Goal: Information Seeking & Learning: Learn about a topic

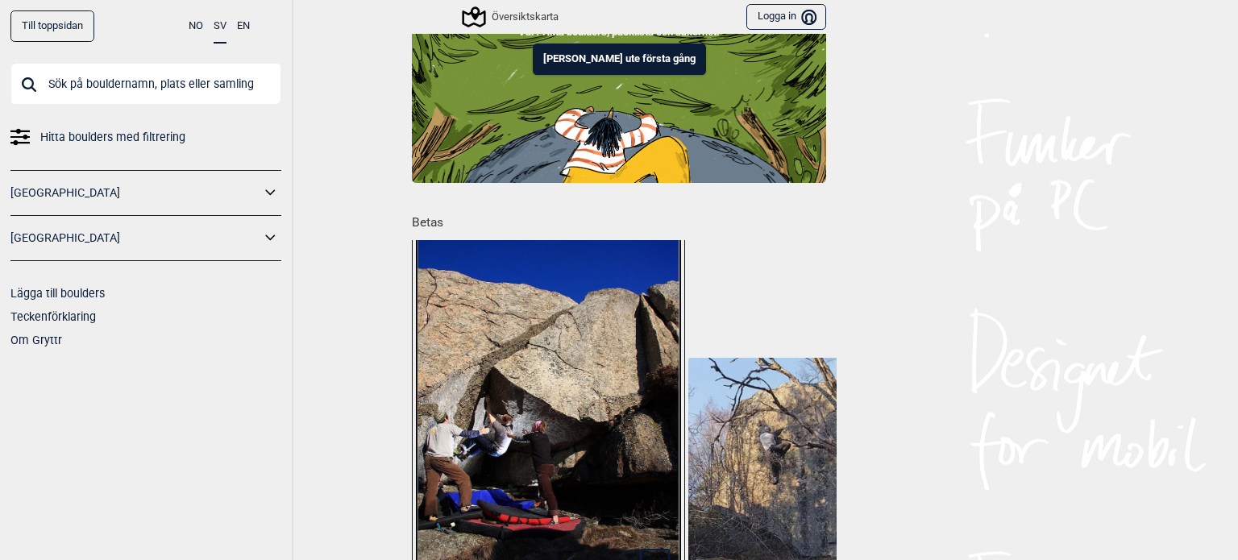
scroll to position [242, 0]
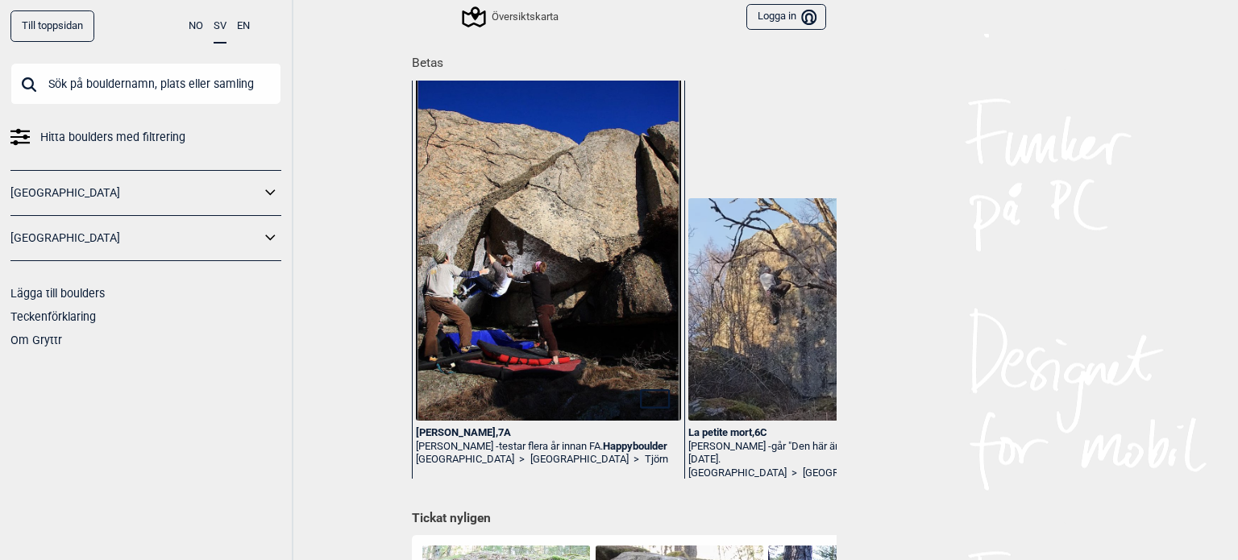
click at [451, 400] on img at bounding box center [548, 252] width 265 height 396
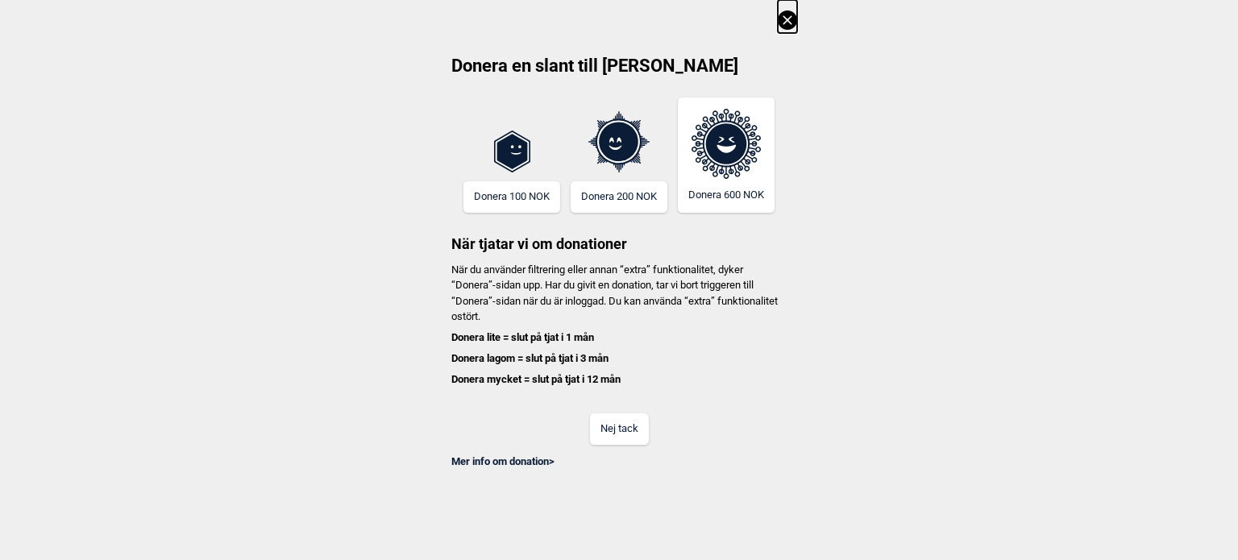
click at [616, 425] on button "Nej tack" at bounding box center [619, 428] width 59 height 31
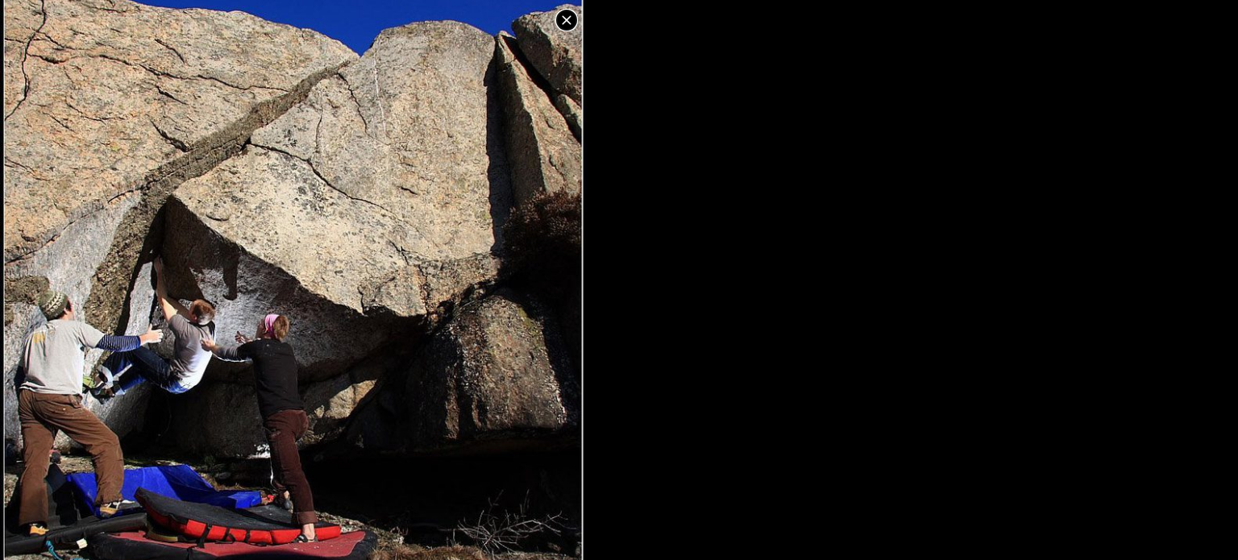
click at [571, 18] on icon at bounding box center [566, 19] width 19 height 19
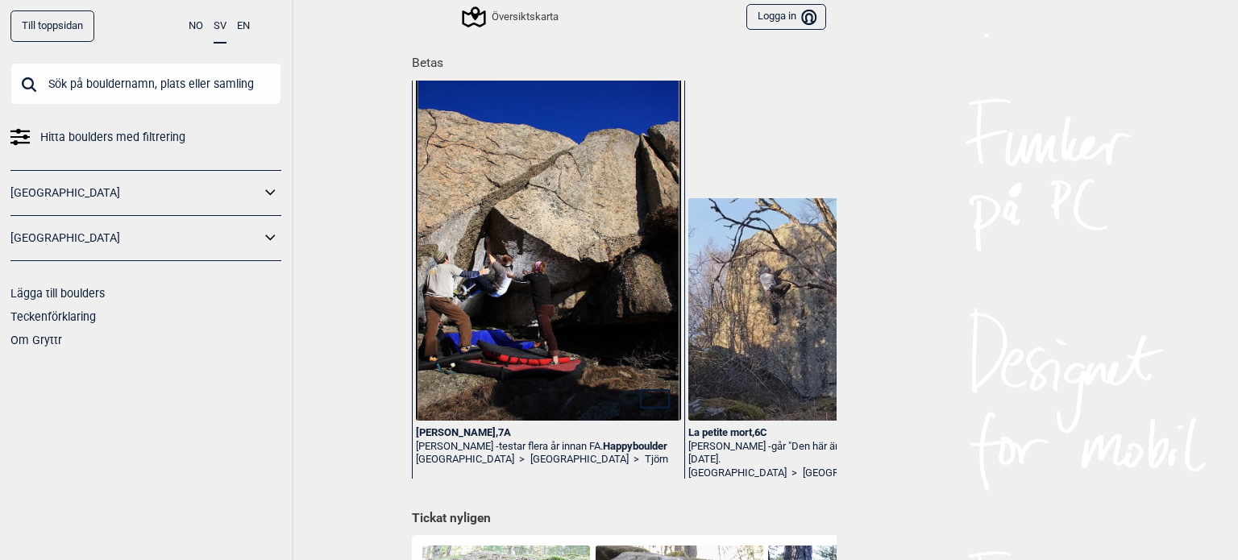
click at [484, 367] on img at bounding box center [548, 252] width 265 height 396
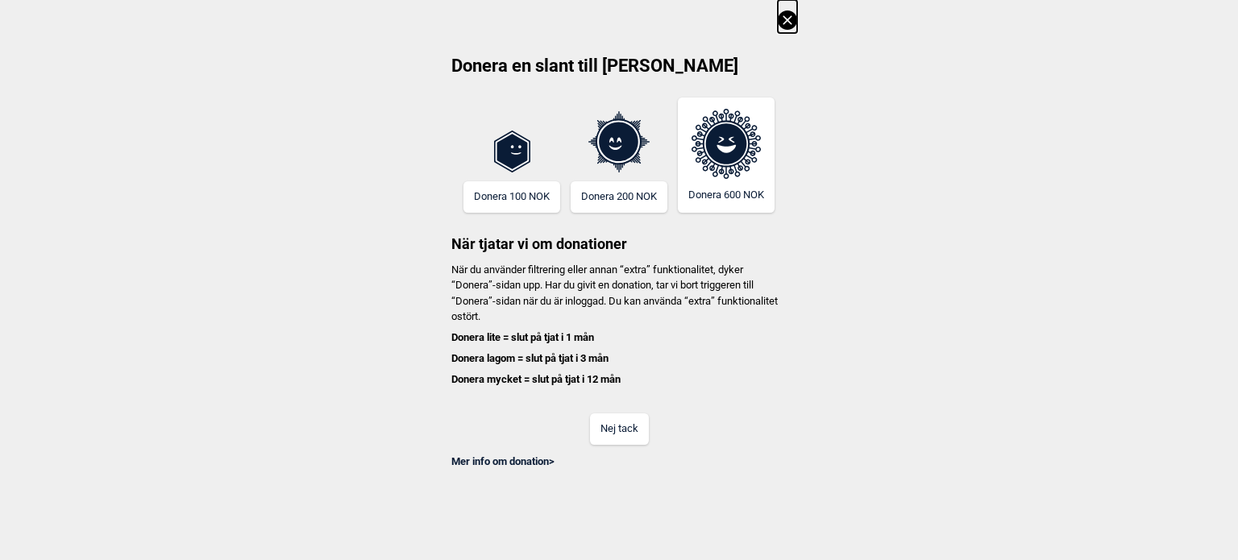
click at [791, 13] on icon at bounding box center [787, 19] width 19 height 19
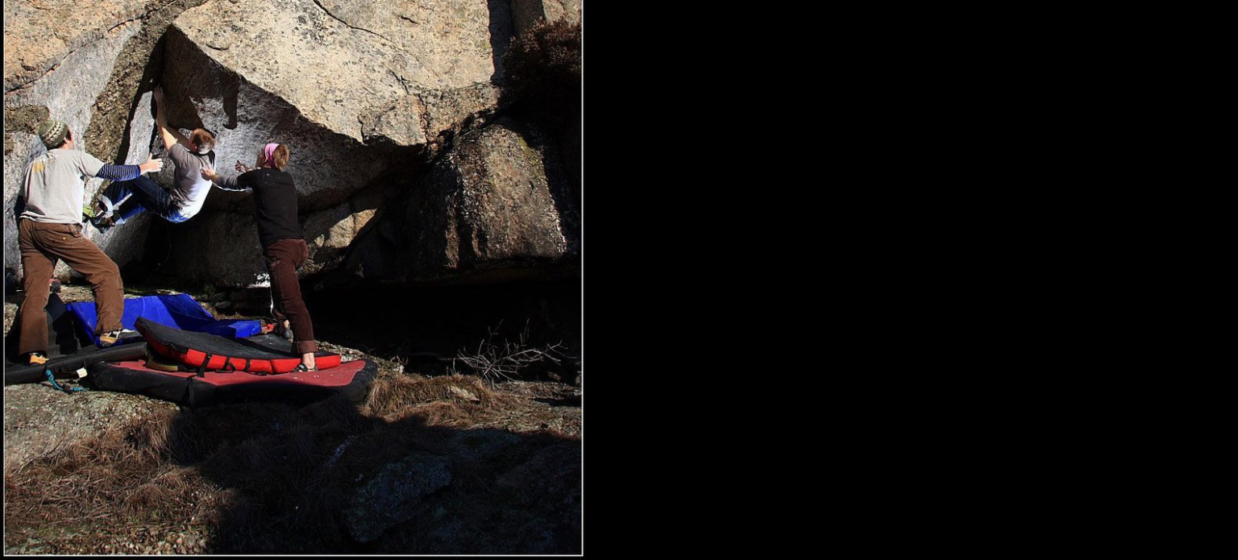
scroll to position [0, 0]
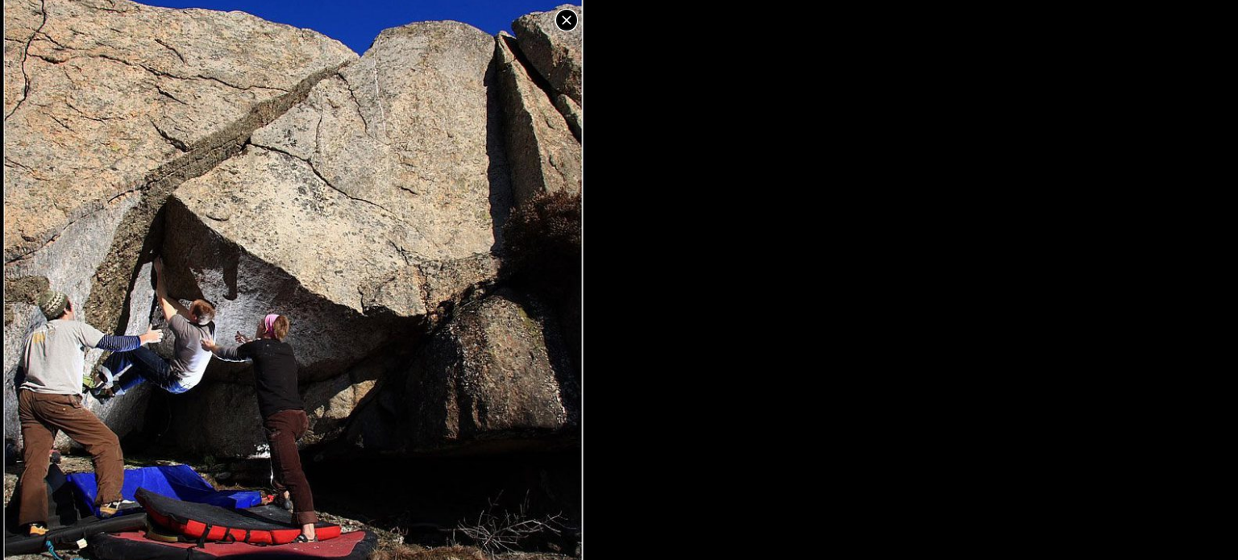
click at [571, 11] on icon at bounding box center [566, 19] width 19 height 19
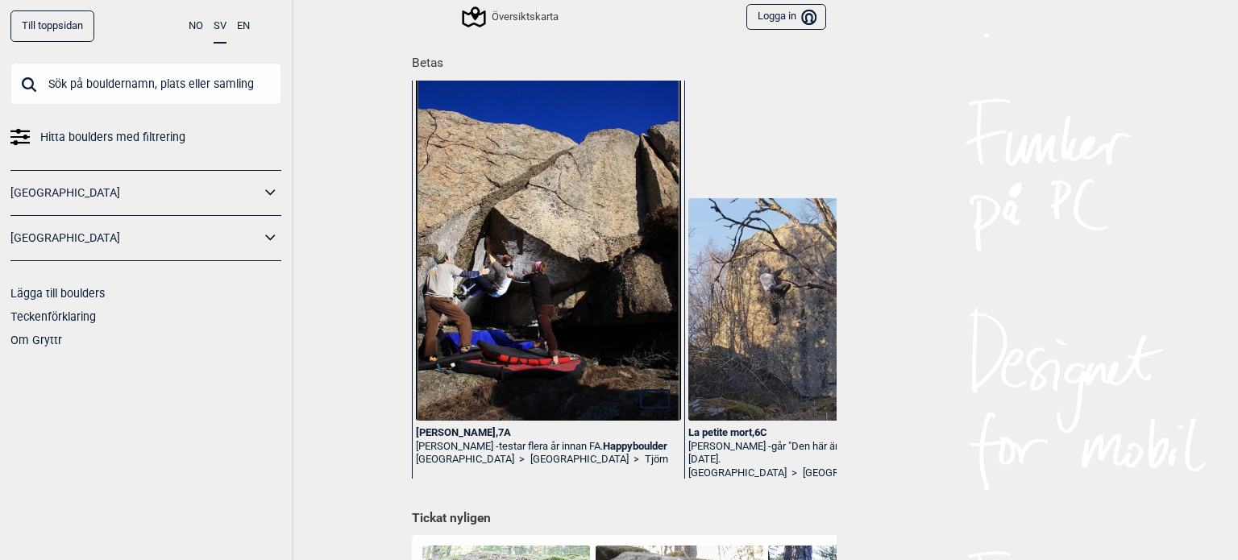
click at [432, 429] on div "Stella , 7A" at bounding box center [548, 433] width 265 height 14
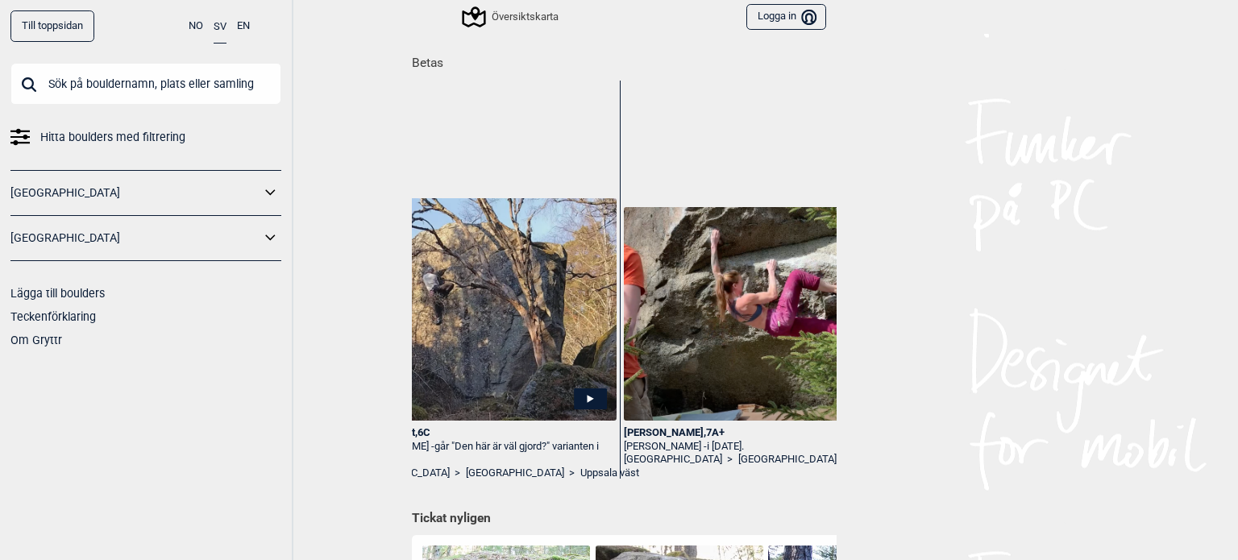
scroll to position [0, 450]
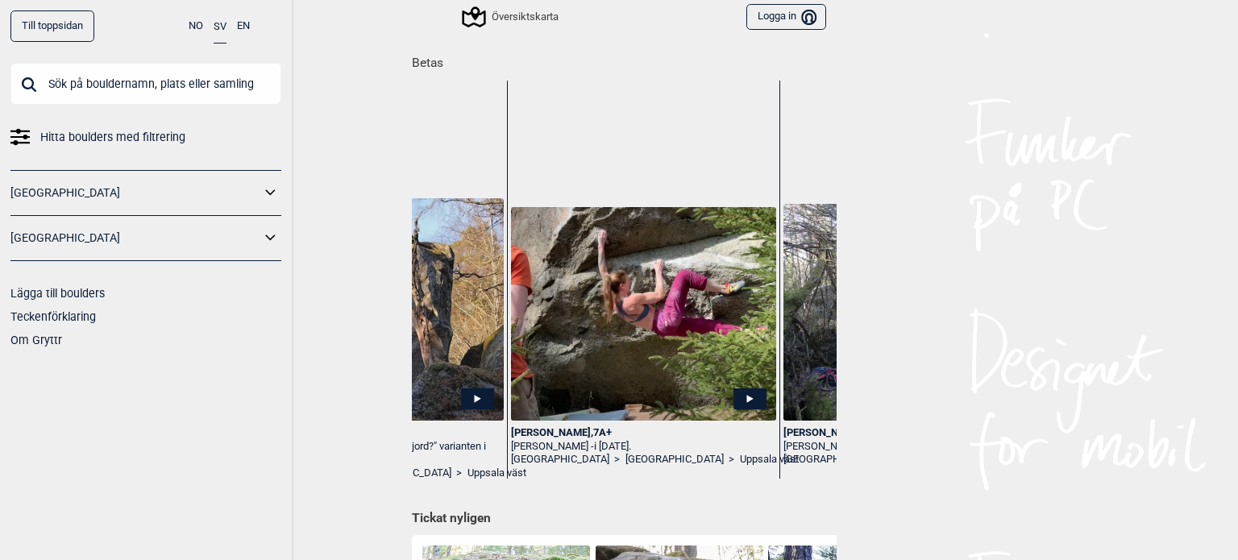
click at [275, 234] on icon at bounding box center [270, 237] width 21 height 23
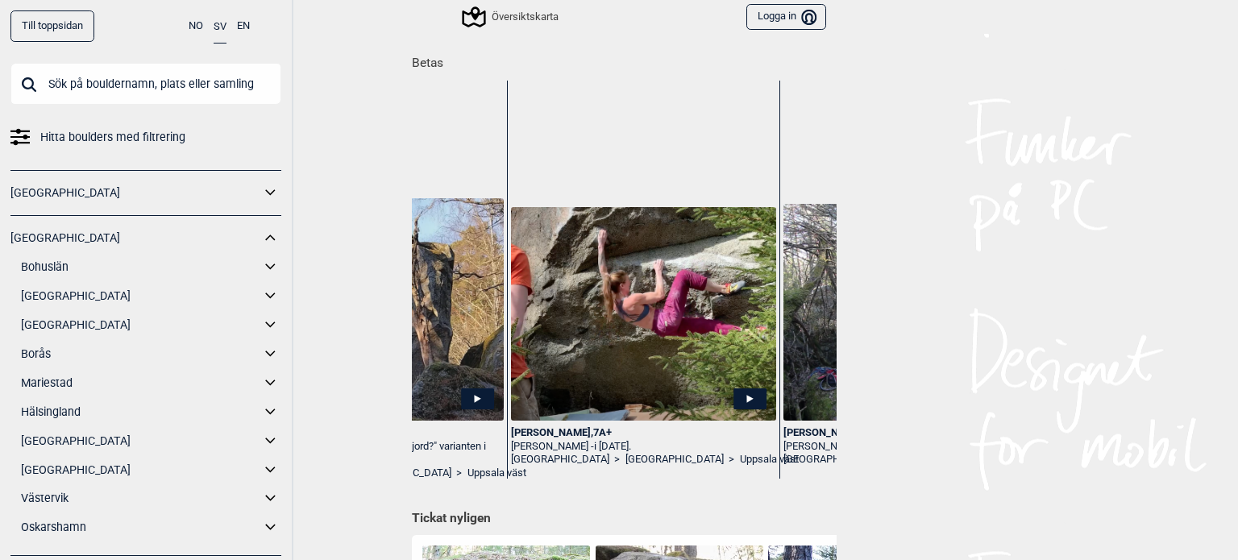
click at [82, 293] on link "[GEOGRAPHIC_DATA]" at bounding box center [140, 296] width 239 height 23
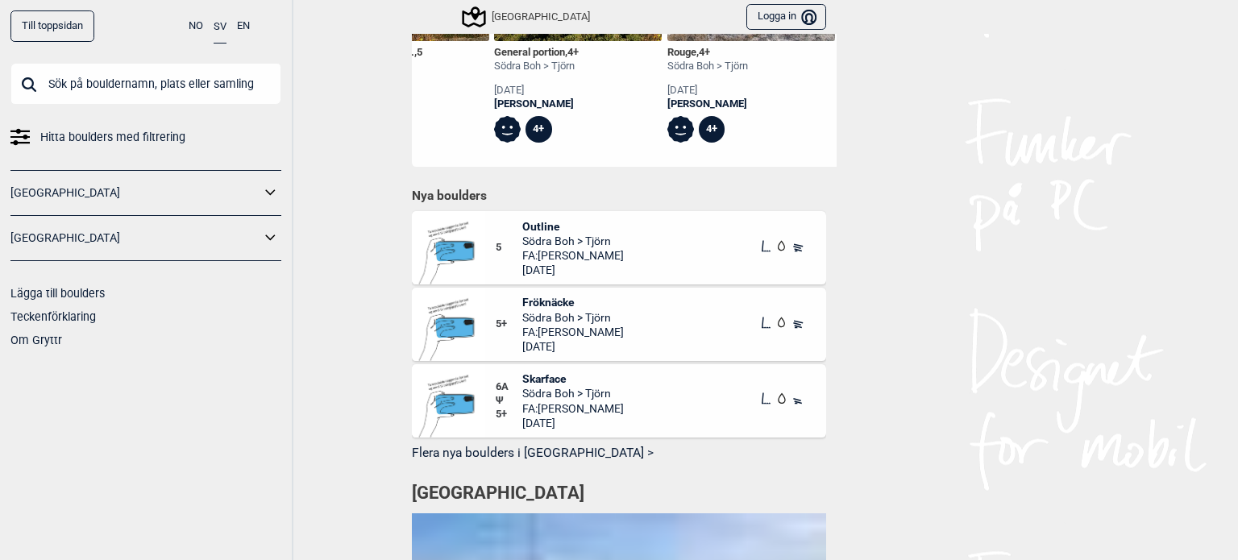
scroll to position [725, 0]
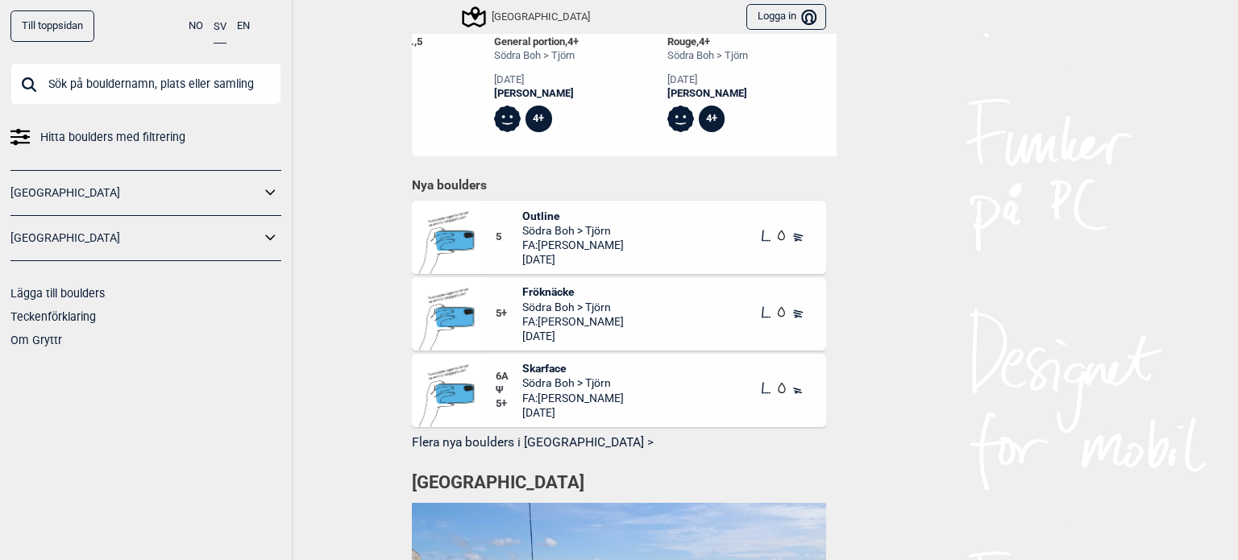
click at [528, 223] on span "Södra Boh > Tjörn" at bounding box center [573, 230] width 102 height 15
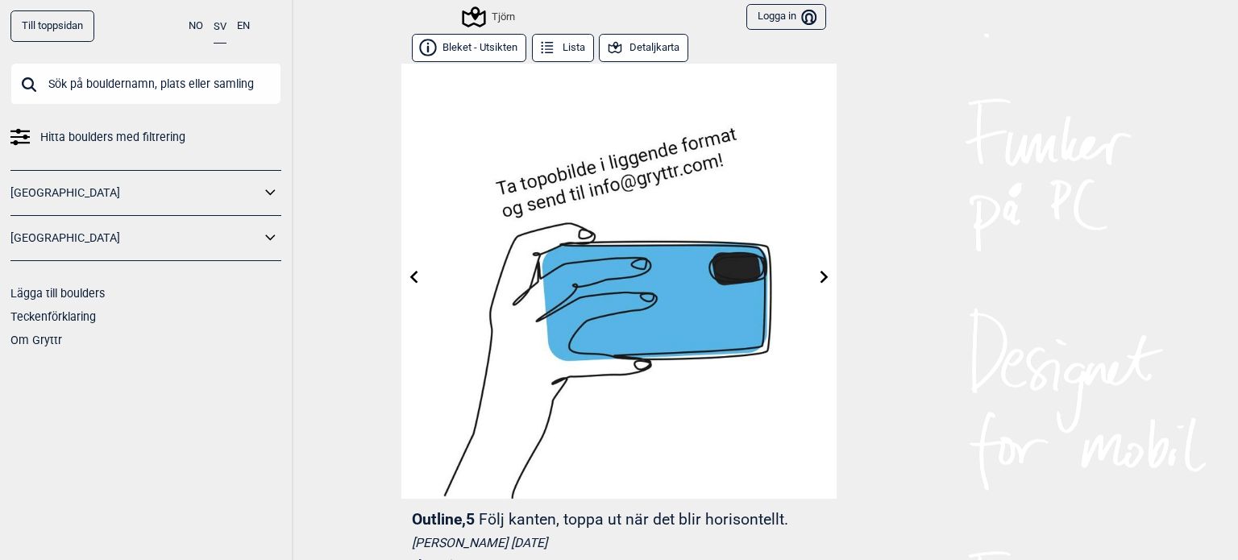
click at [468, 43] on button "Bleket - Utsikten" at bounding box center [469, 48] width 114 height 28
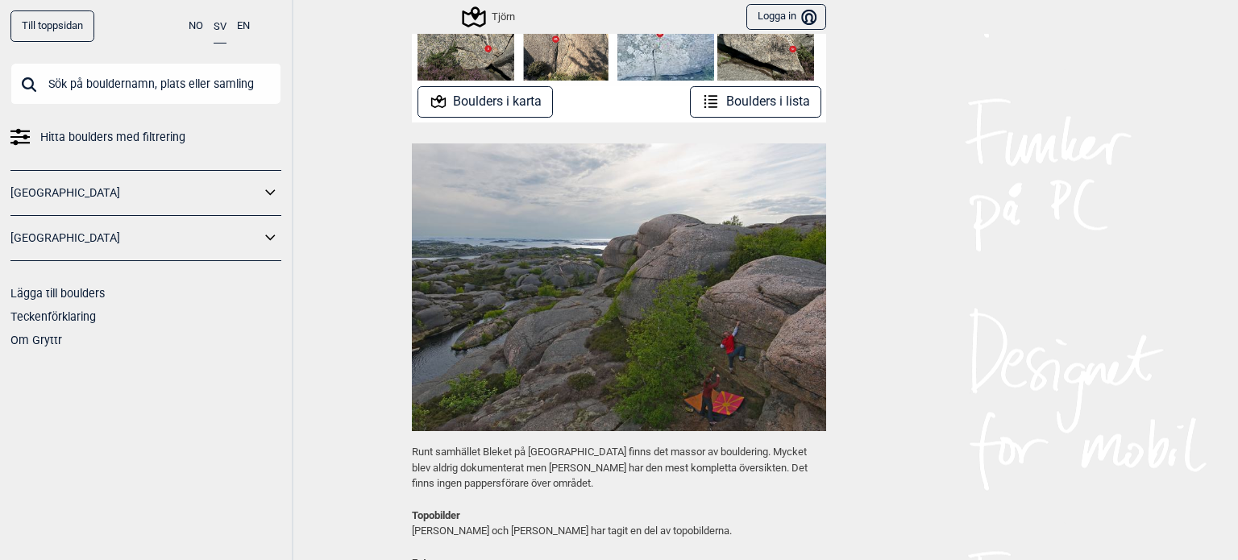
scroll to position [403, 0]
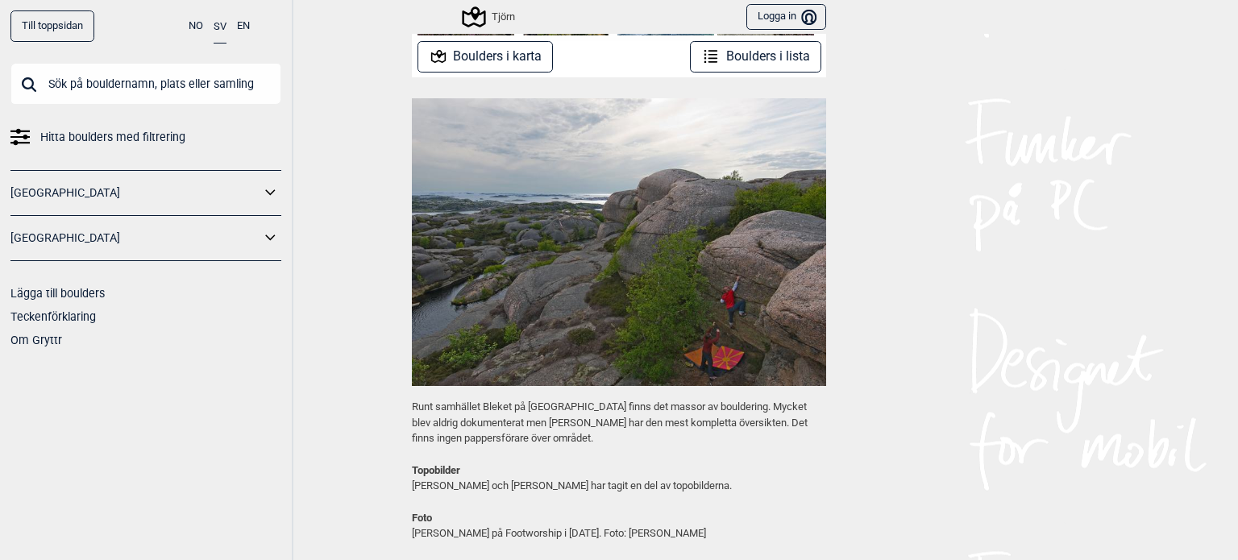
drag, startPoint x: 462, startPoint y: 106, endPoint x: 458, endPoint y: 123, distance: 18.2
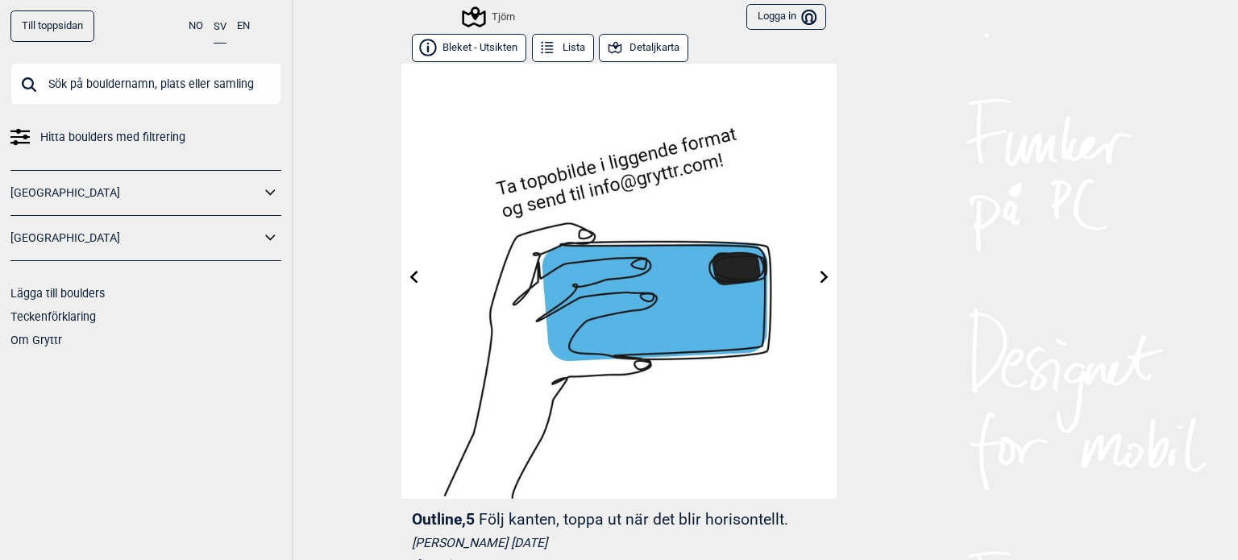
click at [607, 50] on icon at bounding box center [615, 48] width 18 height 18
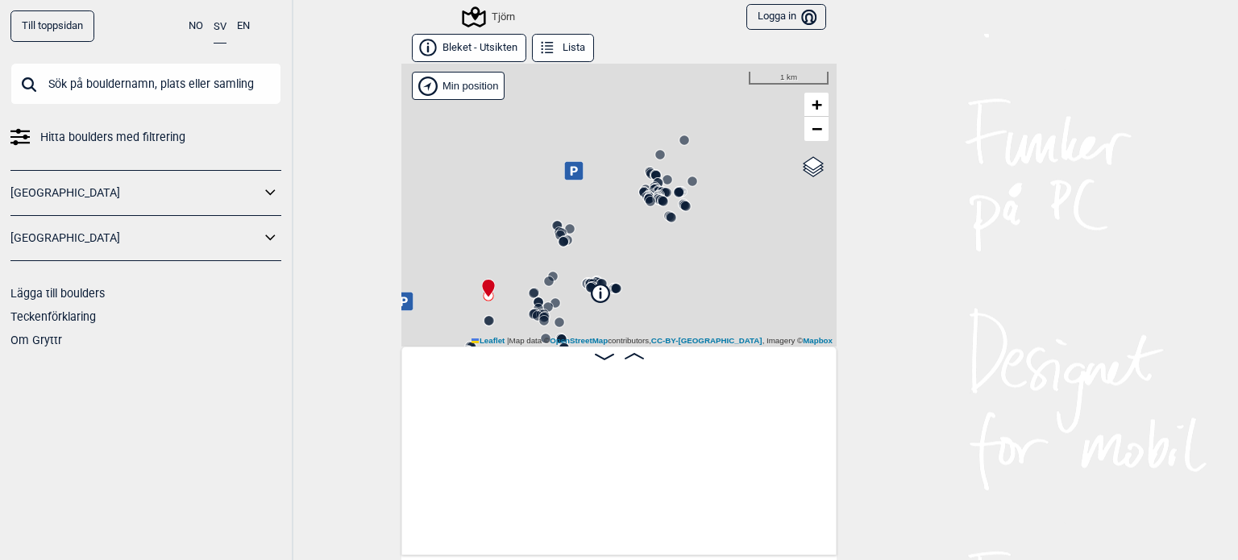
scroll to position [0, 126]
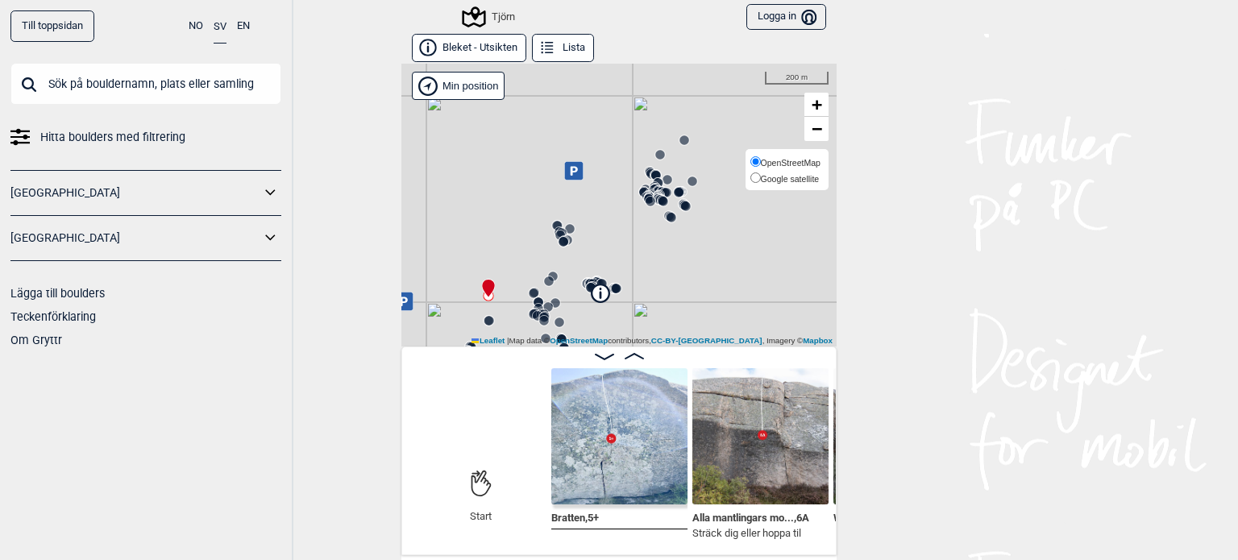
click at [768, 177] on span "Google satellite" at bounding box center [790, 179] width 59 height 10
click at [761, 177] on input "Google satellite" at bounding box center [755, 177] width 10 height 10
radio input "true"
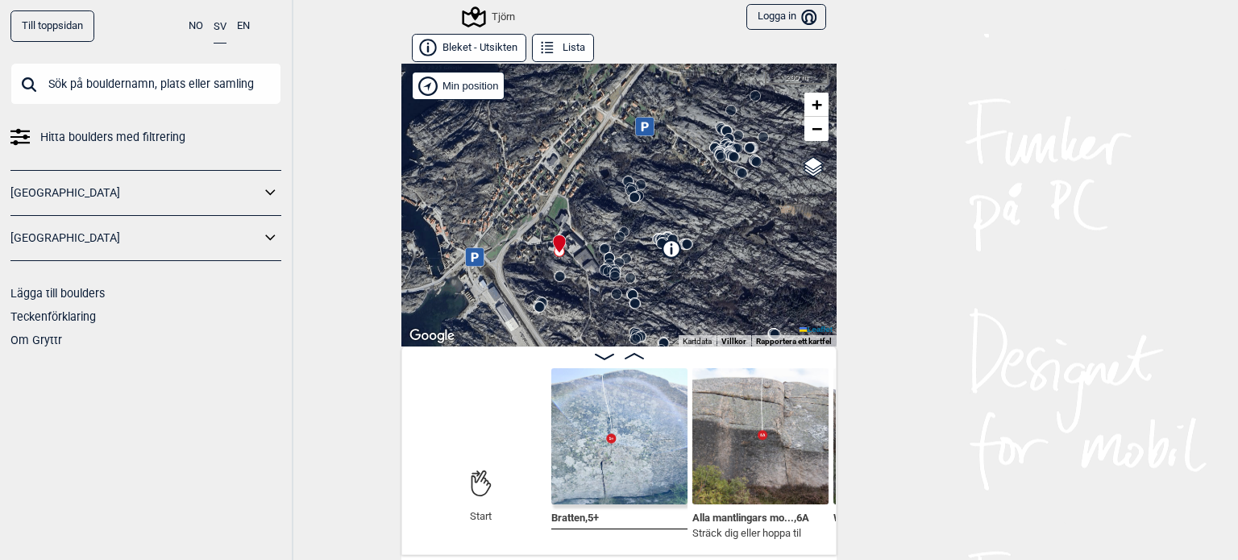
drag, startPoint x: 555, startPoint y: 279, endPoint x: 581, endPoint y: 253, distance: 37.0
click at [603, 251] on icon at bounding box center [609, 257] width 13 height 13
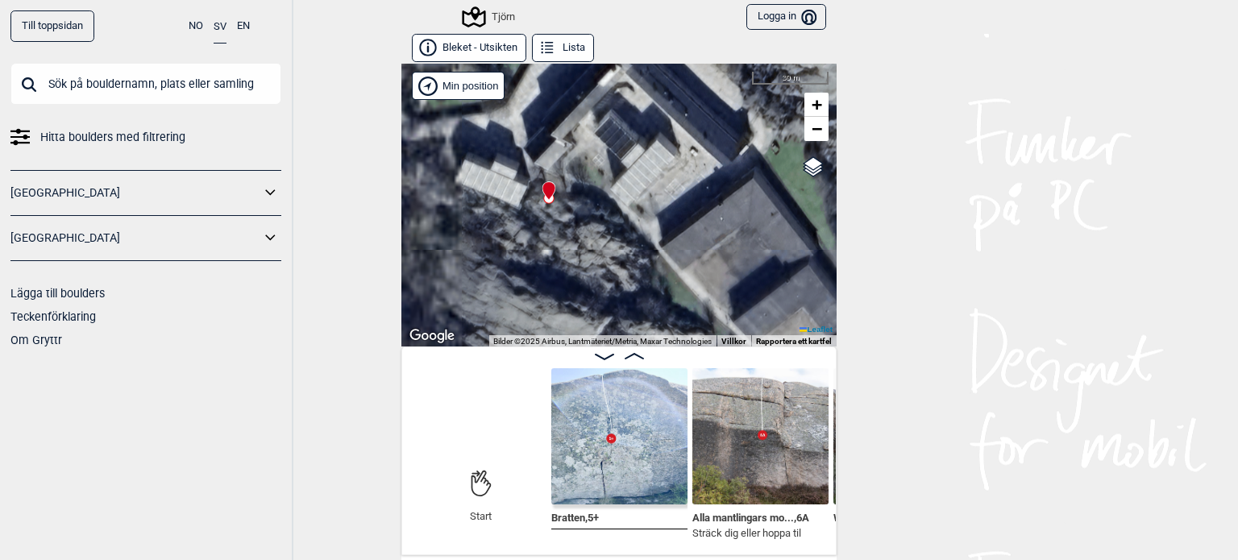
drag, startPoint x: 491, startPoint y: 256, endPoint x: 590, endPoint y: 251, distance: 99.3
click at [590, 251] on div "Tjörn" at bounding box center [618, 205] width 435 height 283
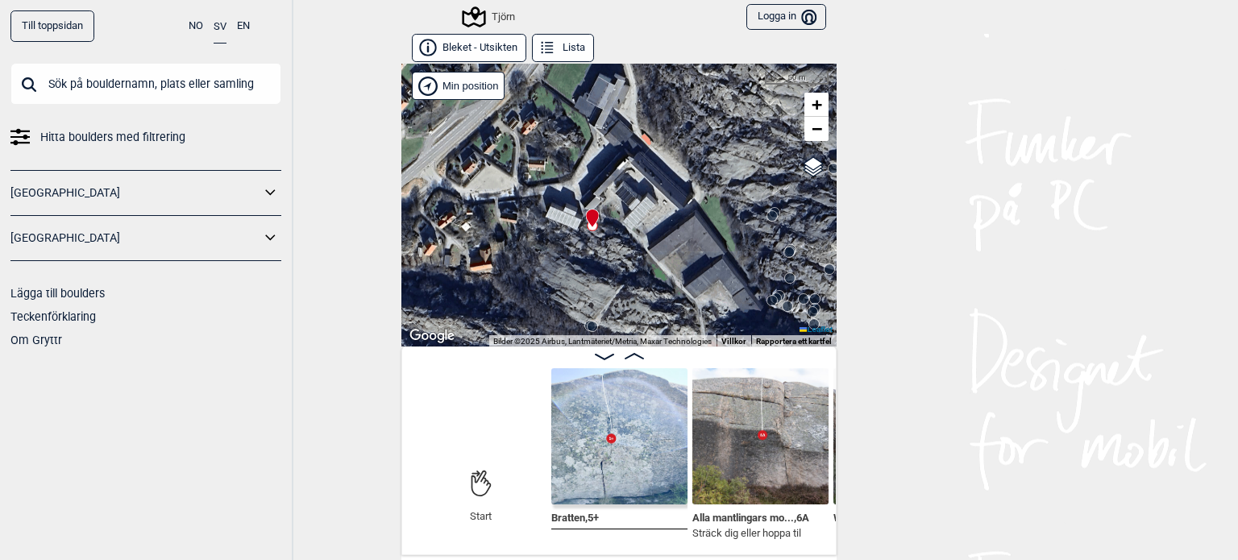
click at [729, 454] on img at bounding box center [760, 436] width 136 height 136
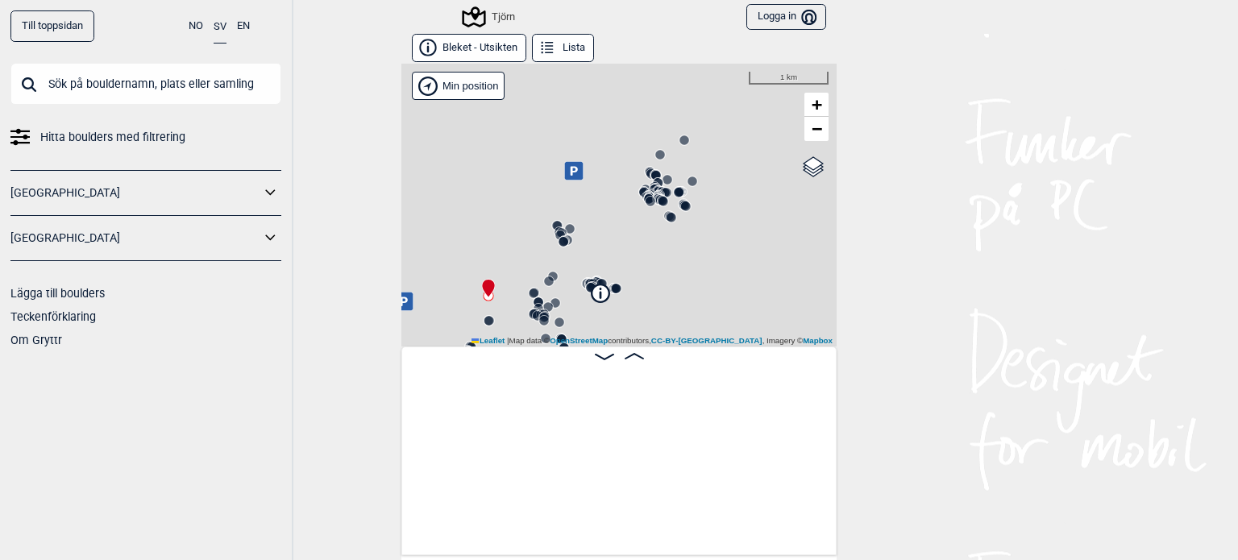
scroll to position [0, 126]
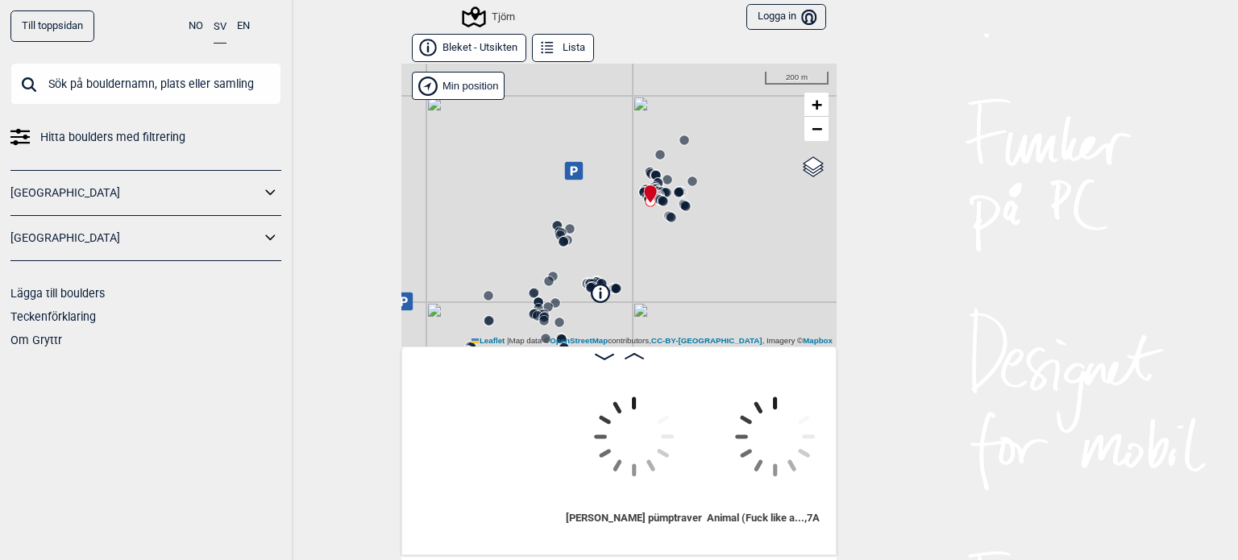
scroll to position [0, 1013]
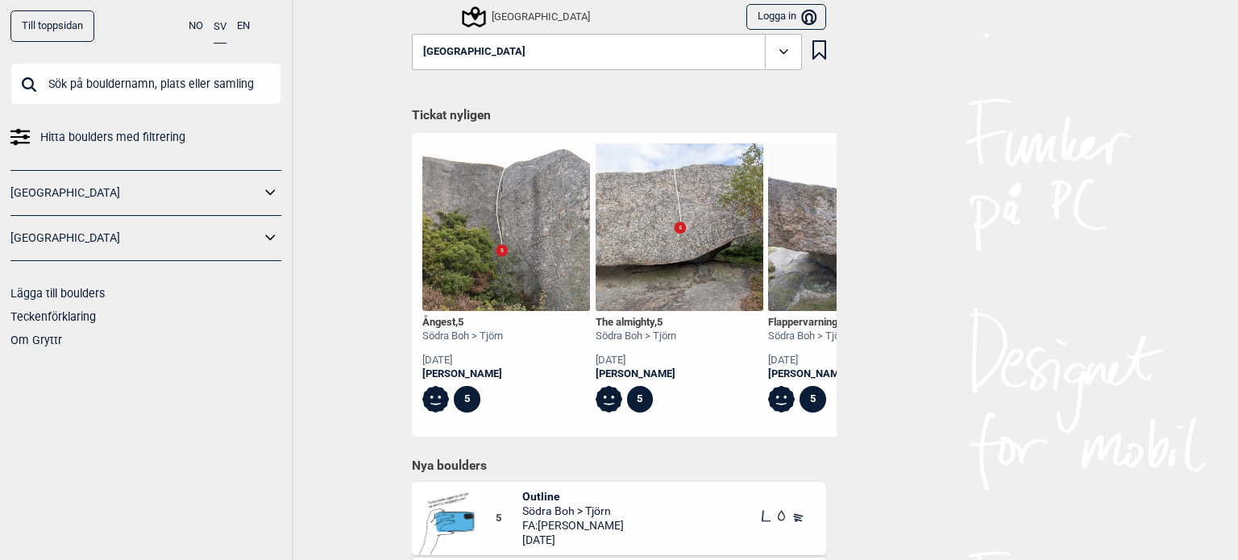
drag, startPoint x: 372, startPoint y: 347, endPoint x: 393, endPoint y: 363, distance: 26.4
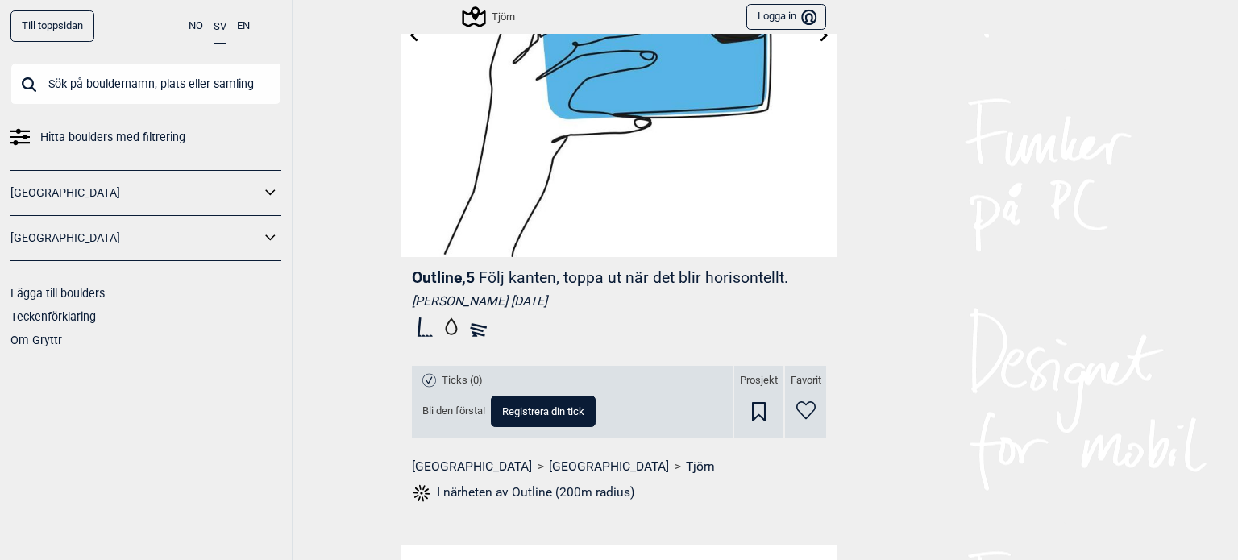
click at [999, 177] on div "Till toppsidan NO SV EN Hitta boulders med filtrering [GEOGRAPHIC_DATA] [GEOGRA…" at bounding box center [619, 280] width 1238 height 560
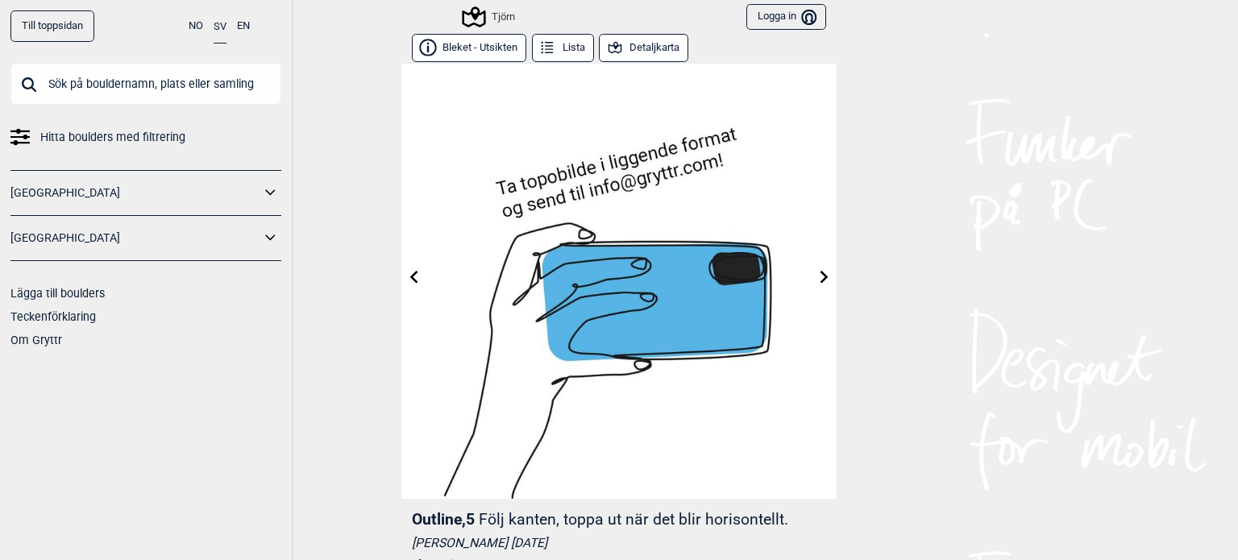
click at [658, 44] on button "Detaljkarta" at bounding box center [643, 48] width 89 height 28
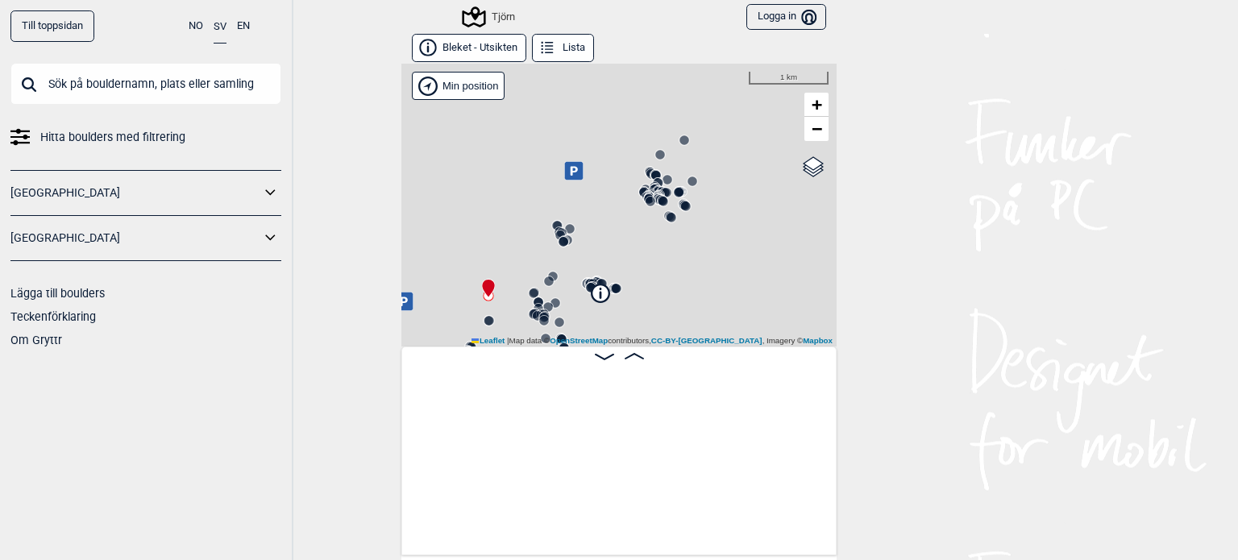
scroll to position [0, 126]
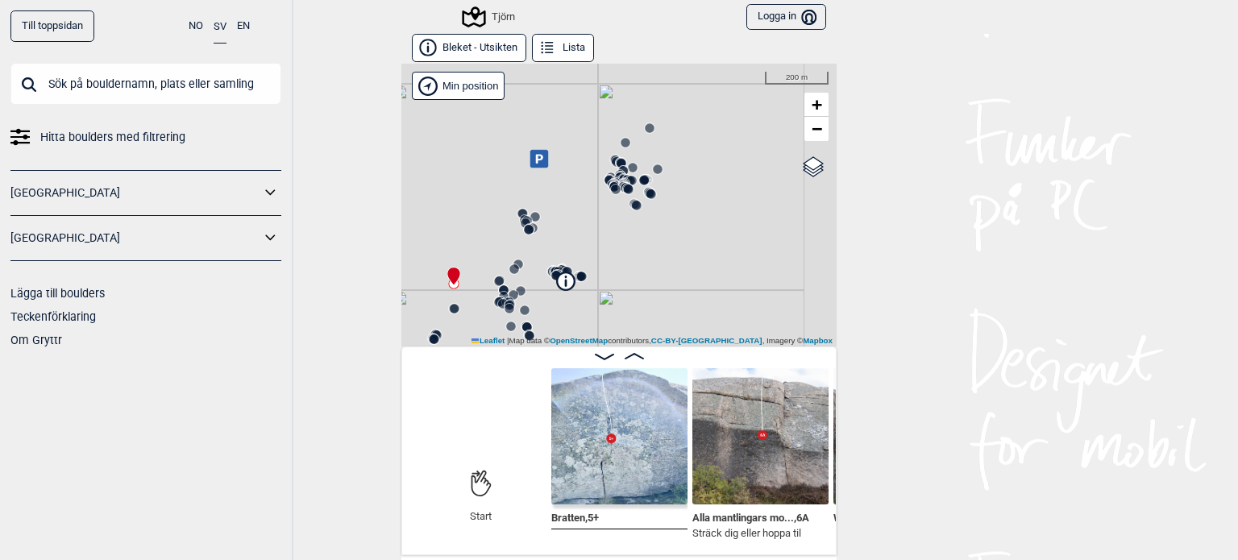
drag, startPoint x: 607, startPoint y: 318, endPoint x: 567, endPoint y: 310, distance: 40.3
click at [565, 313] on div "Tjörn" at bounding box center [618, 205] width 435 height 283
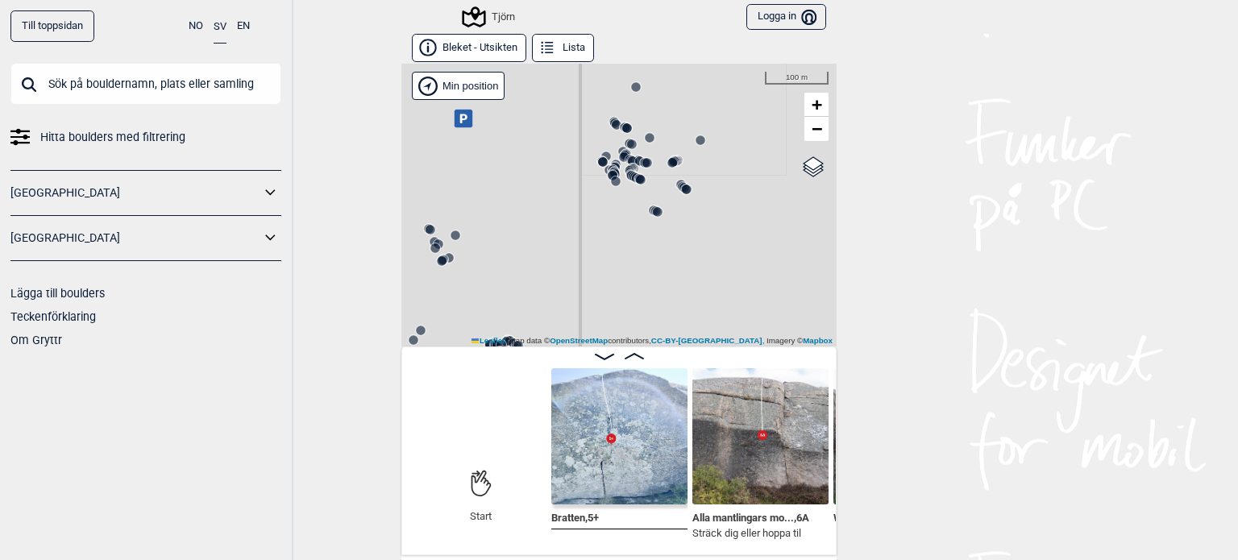
drag, startPoint x: 666, startPoint y: 164, endPoint x: 647, endPoint y: 193, distance: 35.1
click at [667, 168] on circle at bounding box center [672, 163] width 10 height 10
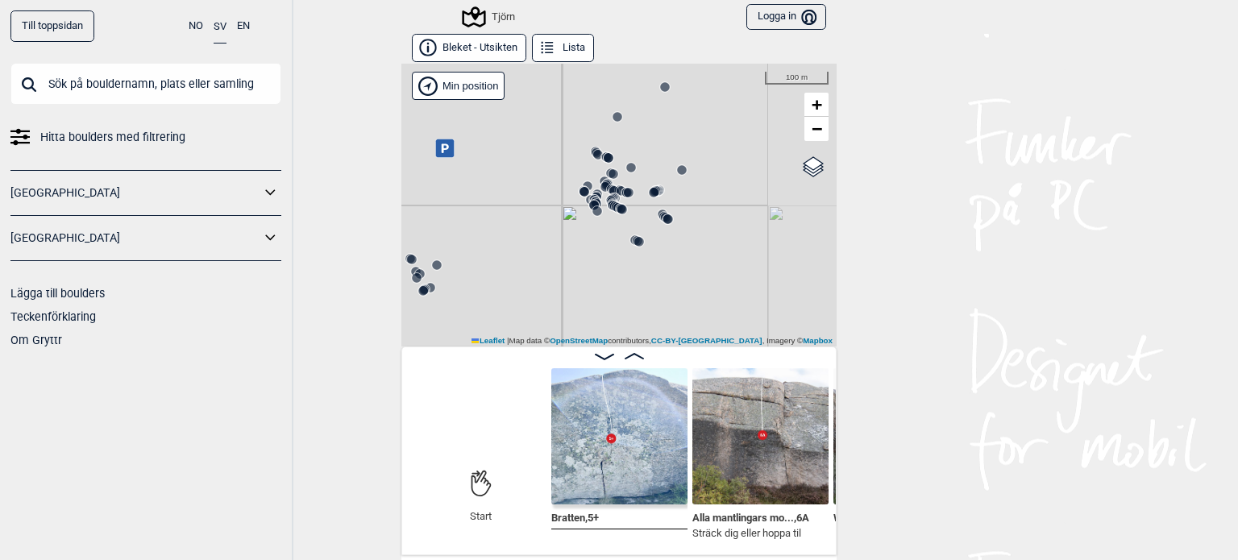
click at [962, 154] on div "Till toppsidan NO SV EN Hitta boulders med filtrering [GEOGRAPHIC_DATA] [GEOGRA…" at bounding box center [619, 280] width 1238 height 560
click at [538, 48] on icon at bounding box center [547, 48] width 18 height 18
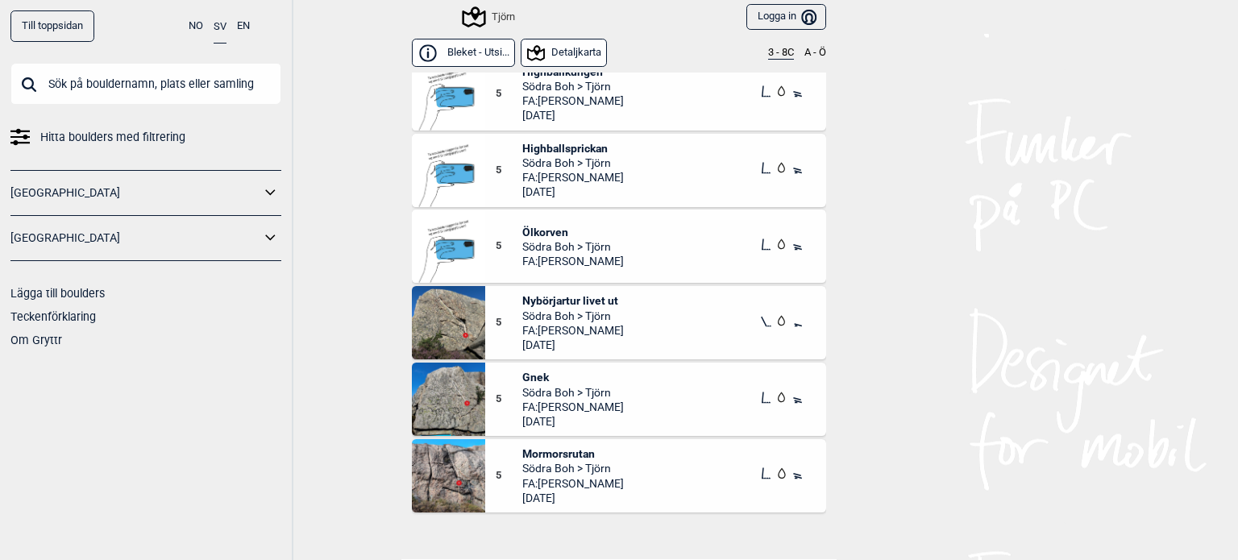
scroll to position [3627, 0]
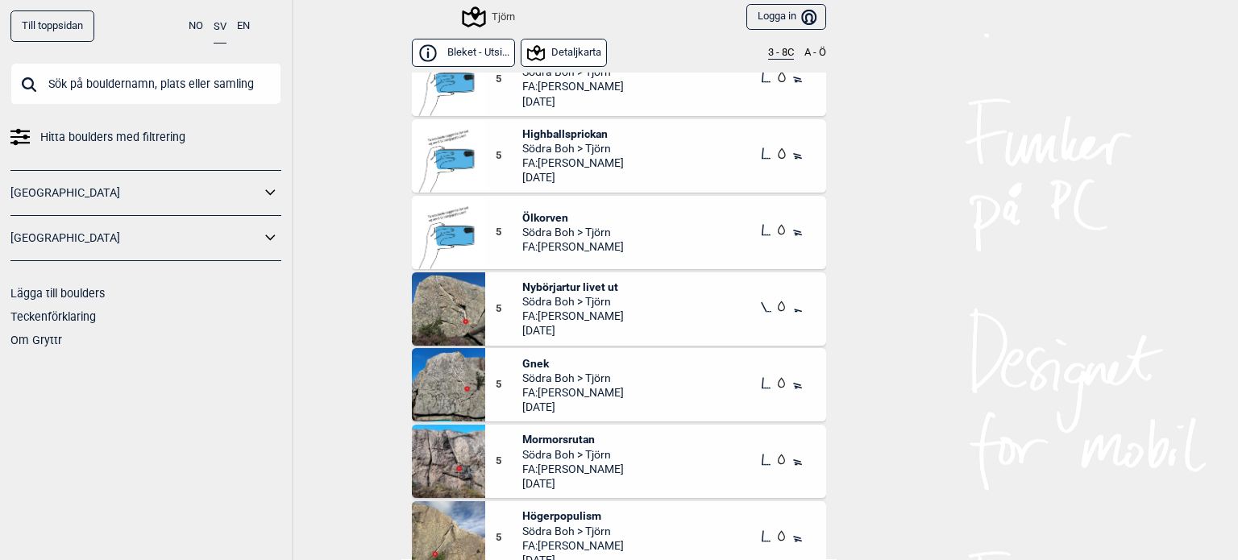
click at [974, 262] on div "Till toppsidan NO SV EN Hitta boulders med filtrering [GEOGRAPHIC_DATA] [GEOGRA…" at bounding box center [619, 280] width 1238 height 560
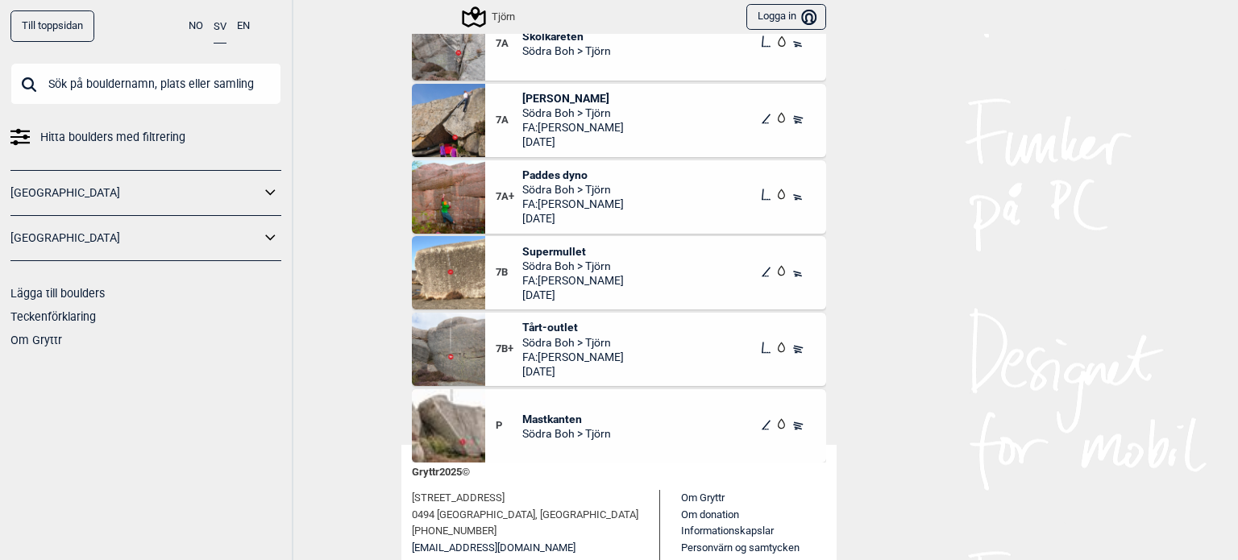
scroll to position [181, 0]
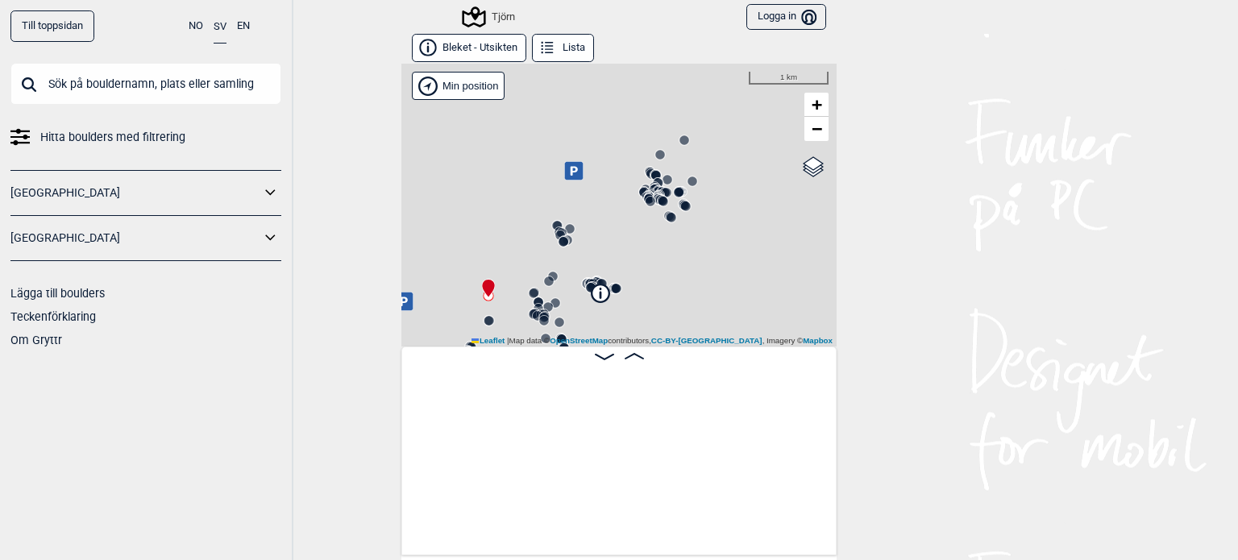
scroll to position [0, 126]
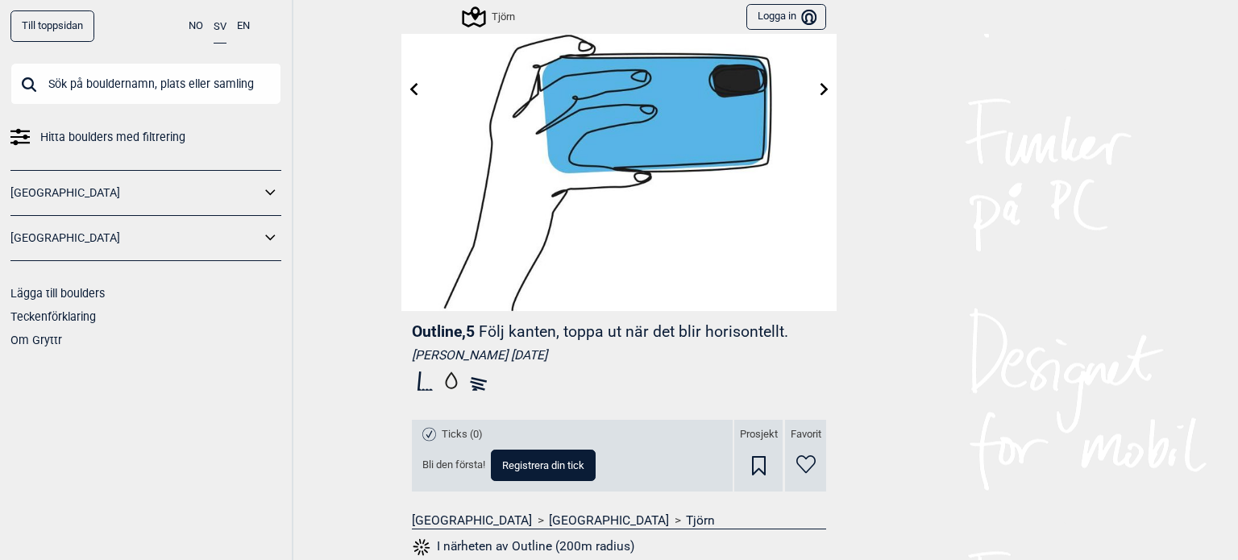
scroll to position [322, 0]
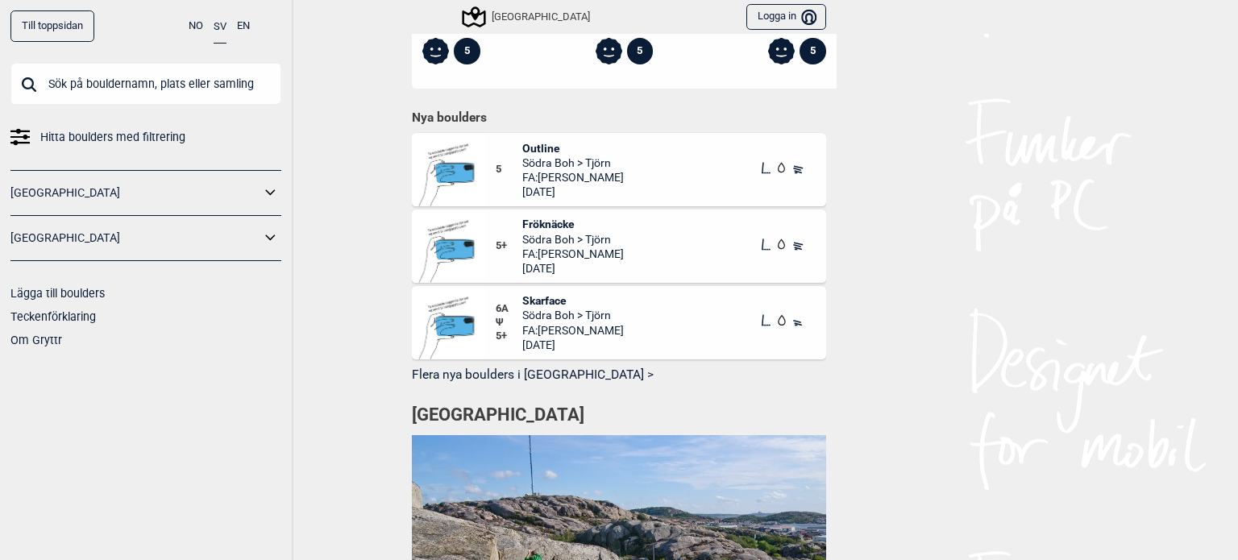
scroll to position [767, 0]
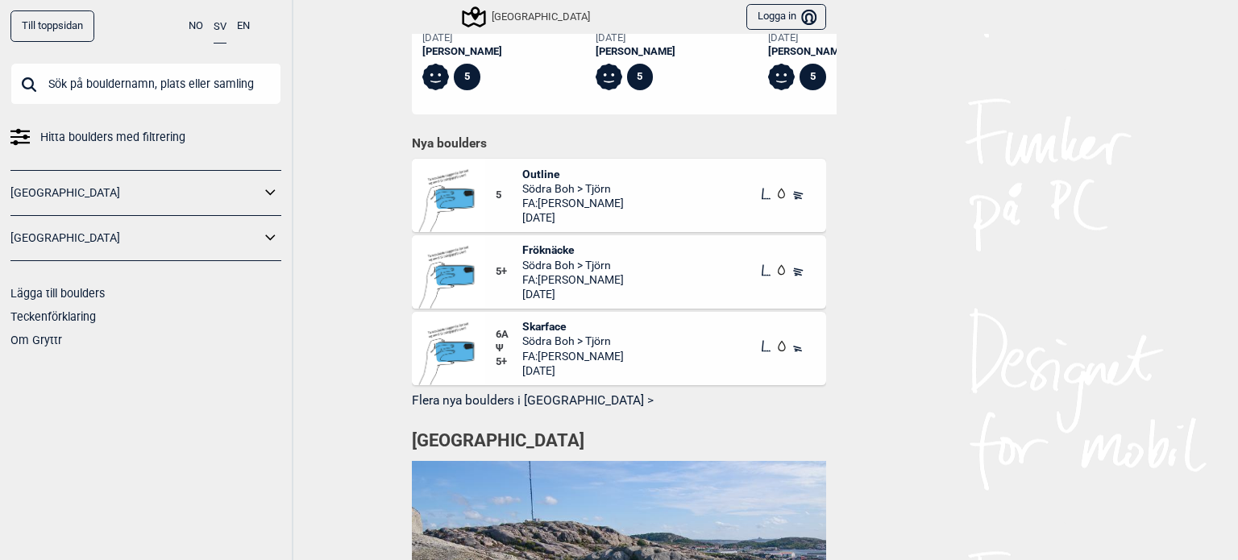
click at [576, 397] on button "Flera nya boulders i [GEOGRAPHIC_DATA] >" at bounding box center [619, 400] width 414 height 25
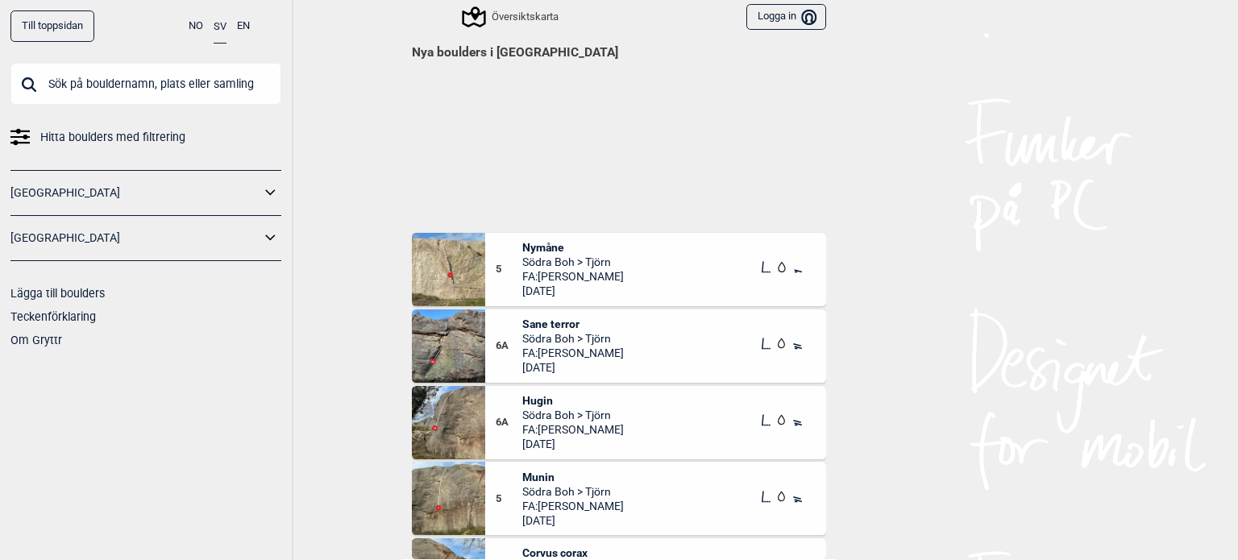
scroll to position [1083, 0]
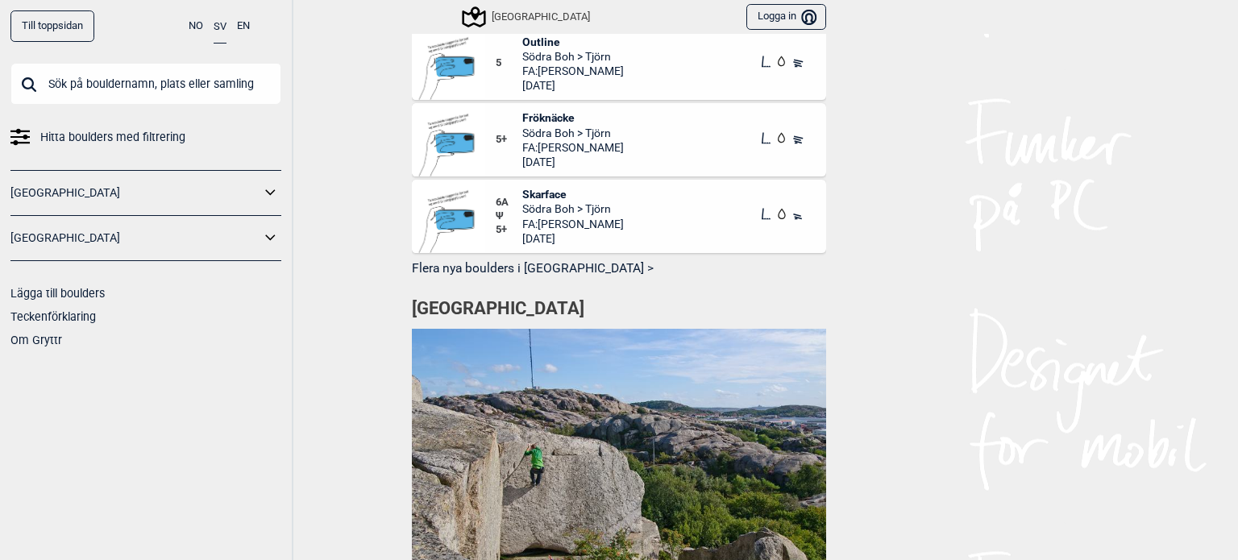
scroll to position [967, 0]
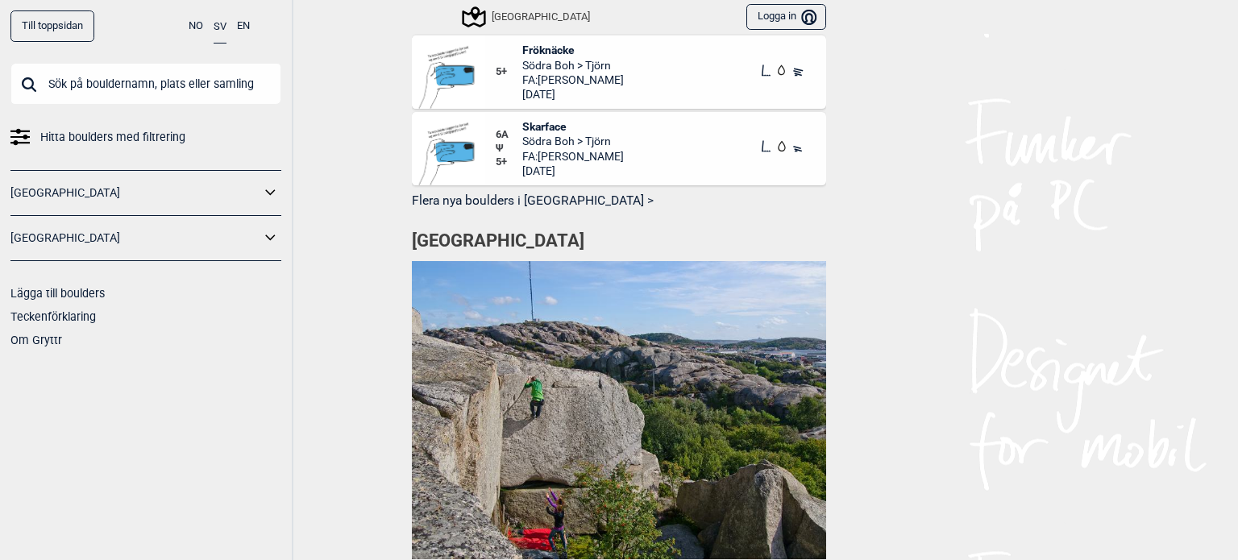
click at [488, 189] on button "Flera nya boulders i [GEOGRAPHIC_DATA] >" at bounding box center [619, 201] width 414 height 25
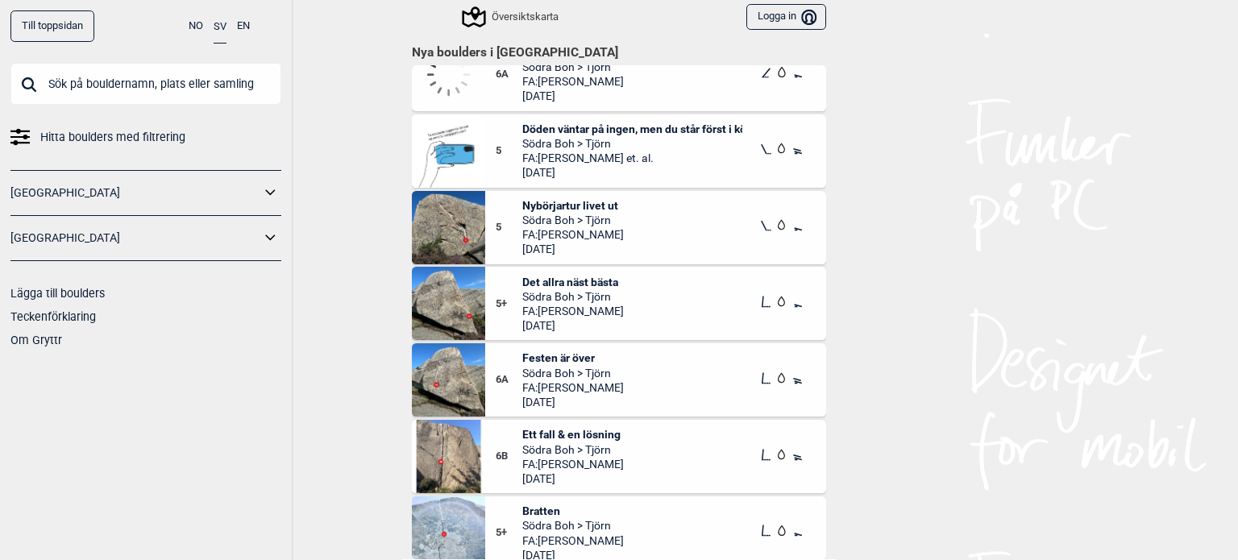
scroll to position [242, 0]
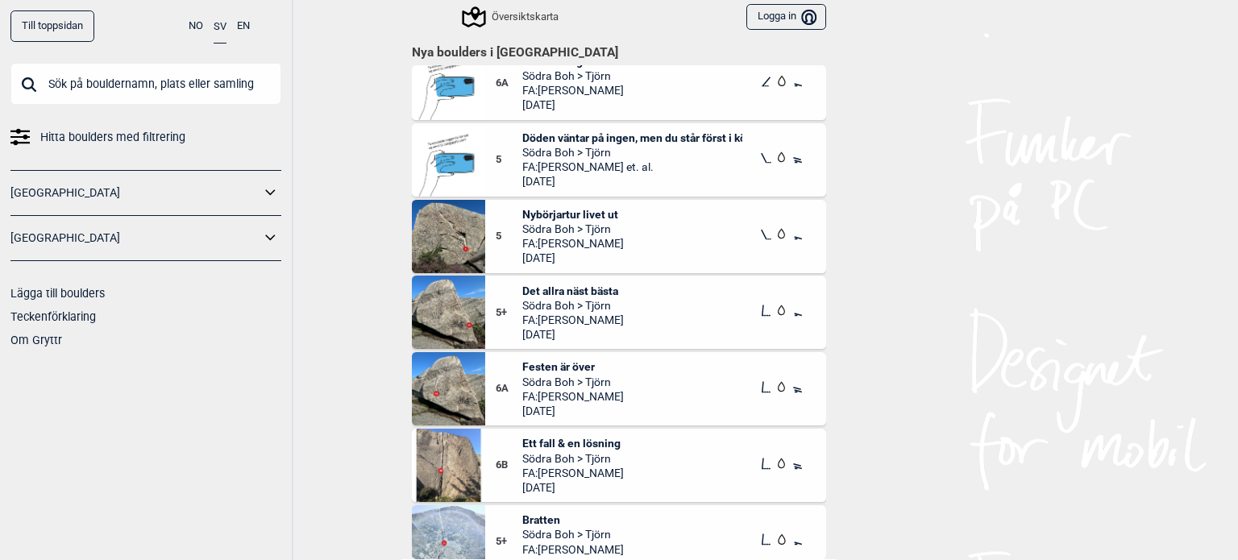
click at [567, 154] on span "Södra Boh > Tjörn" at bounding box center [632, 152] width 221 height 15
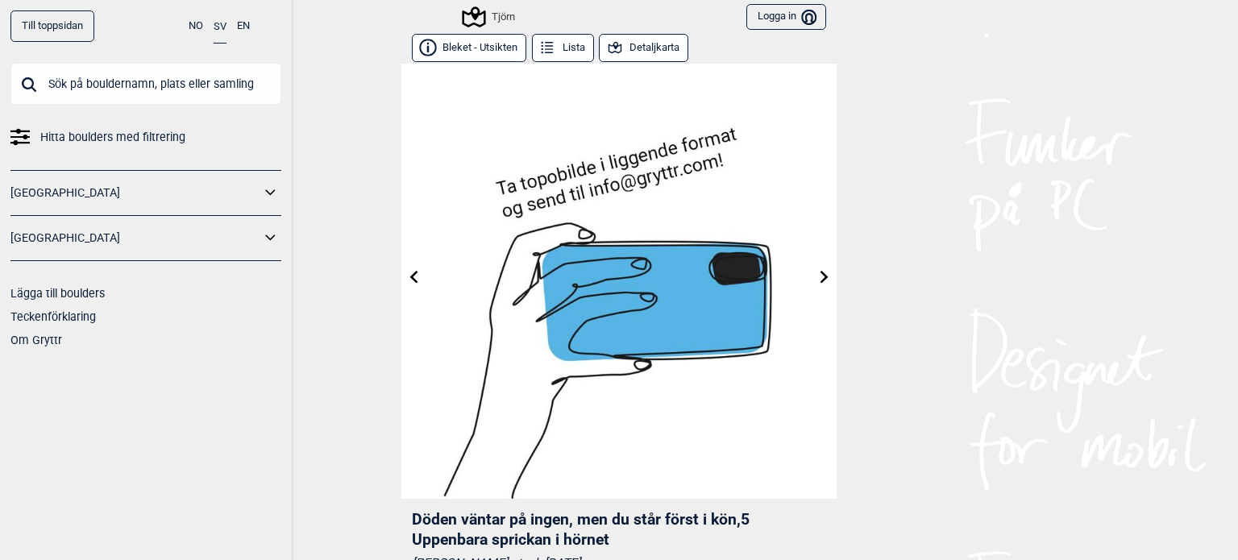
click at [643, 51] on button "Detaljkarta" at bounding box center [643, 48] width 89 height 28
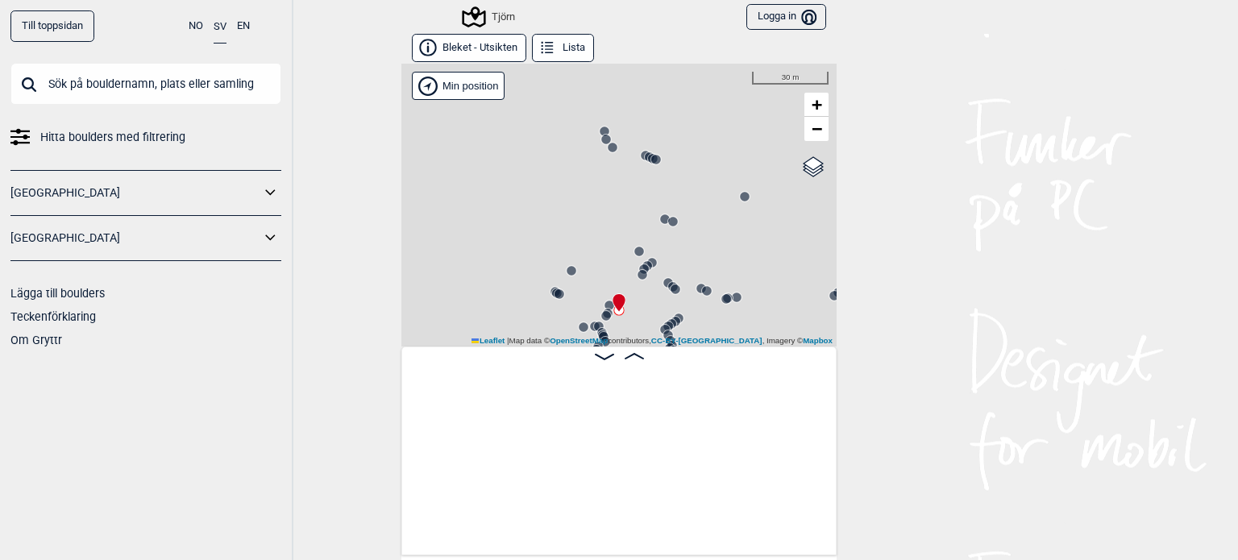
scroll to position [0, 953]
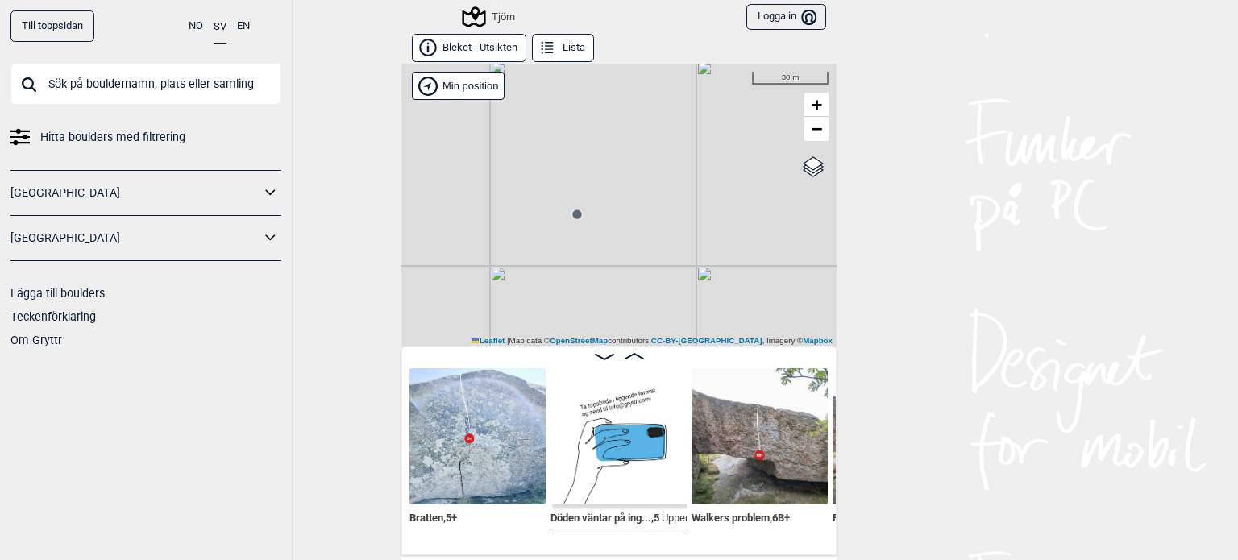
drag, startPoint x: 716, startPoint y: 218, endPoint x: 674, endPoint y: 96, distance: 129.5
click at [674, 96] on div "Tjörn" at bounding box center [618, 205] width 435 height 283
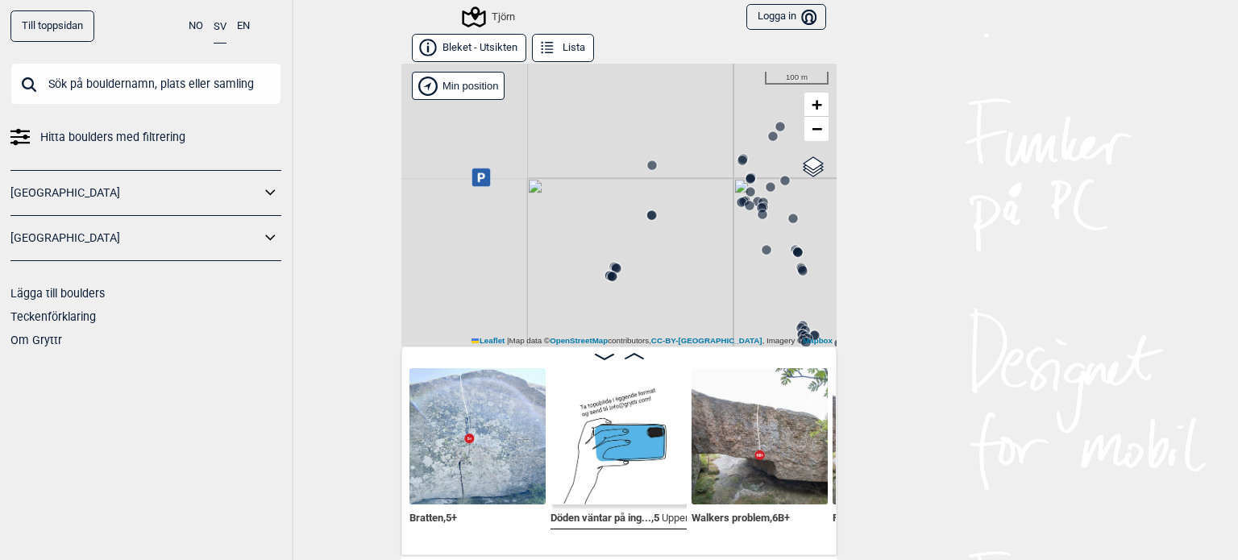
drag, startPoint x: 708, startPoint y: 181, endPoint x: 642, endPoint y: 122, distance: 88.4
click at [642, 122] on div "Tjörn" at bounding box center [618, 205] width 435 height 283
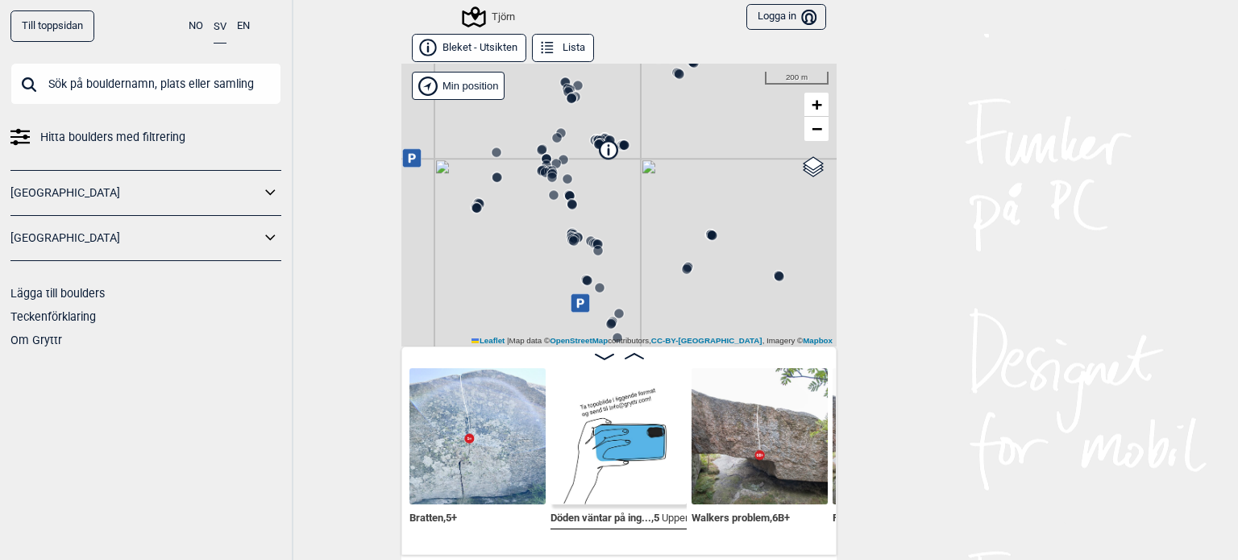
drag, startPoint x: 738, startPoint y: 157, endPoint x: 559, endPoint y: 295, distance: 225.9
click at [559, 295] on div "Tjörn" at bounding box center [618, 205] width 435 height 283
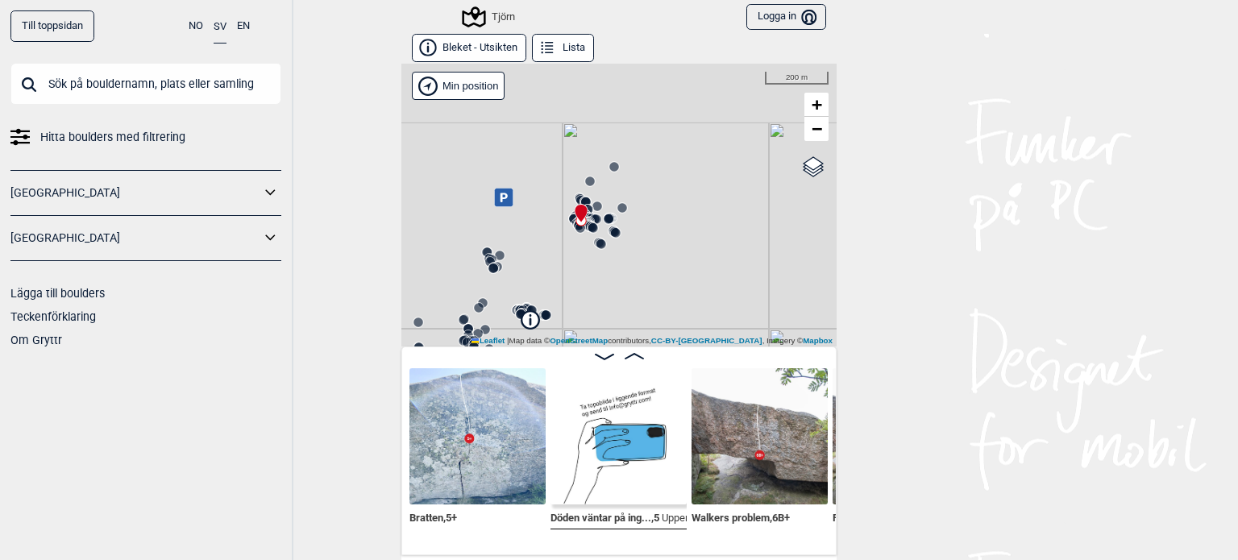
drag, startPoint x: 584, startPoint y: 244, endPoint x: 577, endPoint y: 280, distance: 36.2
click at [577, 279] on div "Tjörn" at bounding box center [618, 205] width 435 height 283
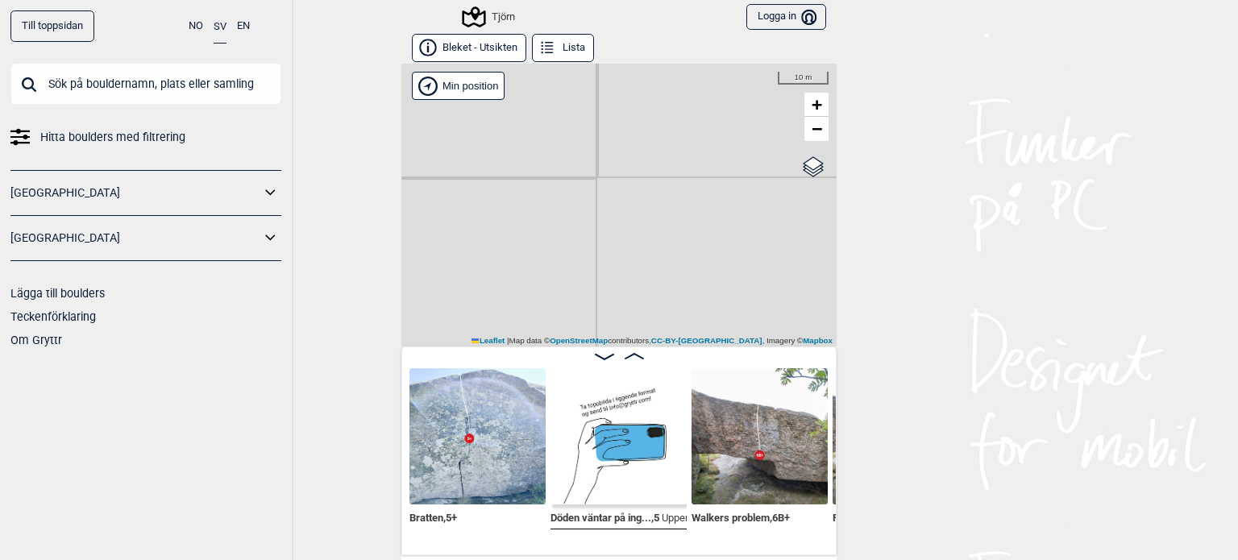
drag, startPoint x: 567, startPoint y: 131, endPoint x: 606, endPoint y: 395, distance: 267.2
click at [606, 396] on div "Bleket - Utsikten Lista [GEOGRAPHIC_DATA]" at bounding box center [618, 294] width 435 height 521
drag, startPoint x: 604, startPoint y: 255, endPoint x: 645, endPoint y: 376, distance: 128.5
click at [645, 376] on div "Bleket - Utsikten Lista [GEOGRAPHIC_DATA]" at bounding box center [618, 294] width 435 height 521
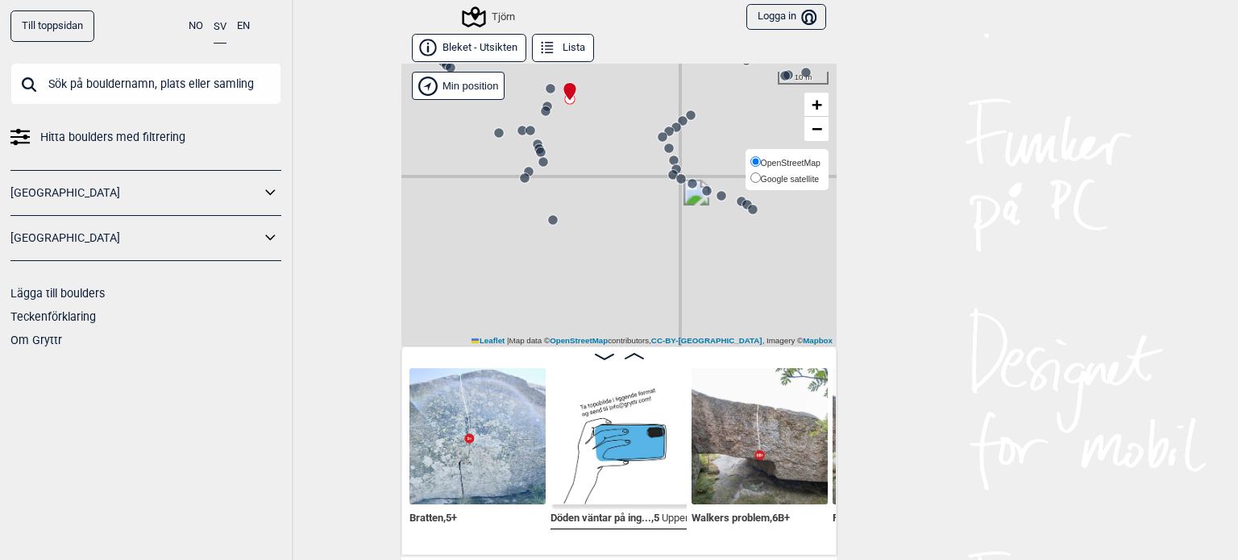
click at [767, 171] on label "Google satellite" at bounding box center [785, 178] width 70 height 16
click at [761, 172] on input "Google satellite" at bounding box center [755, 177] width 10 height 10
radio input "true"
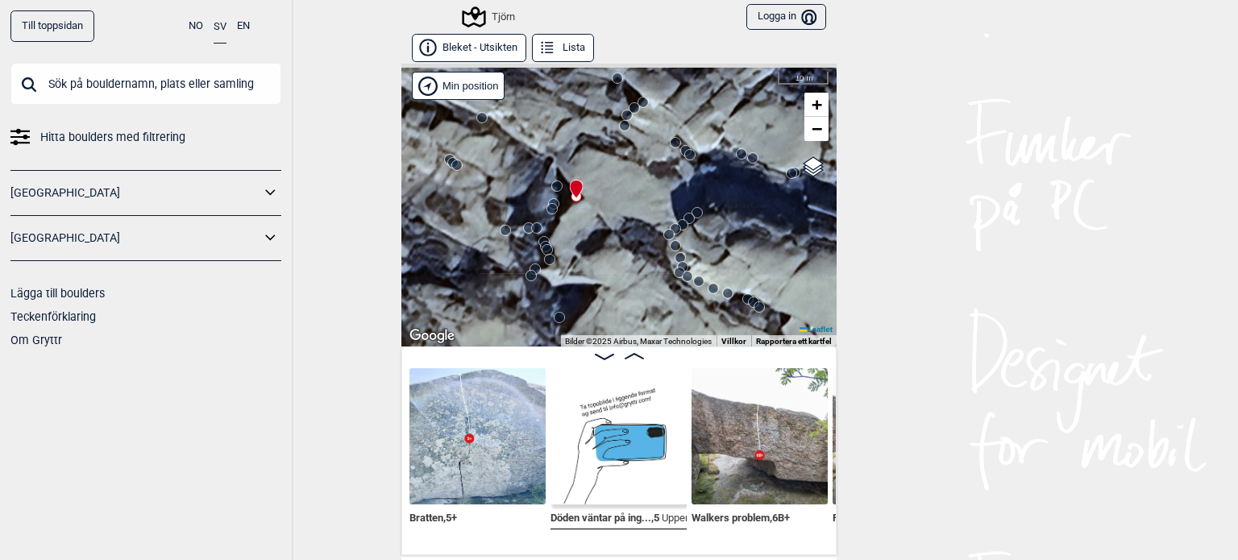
drag, startPoint x: 580, startPoint y: 149, endPoint x: 587, endPoint y: 242, distance: 92.9
click at [587, 242] on div "Tjörn" at bounding box center [618, 205] width 435 height 283
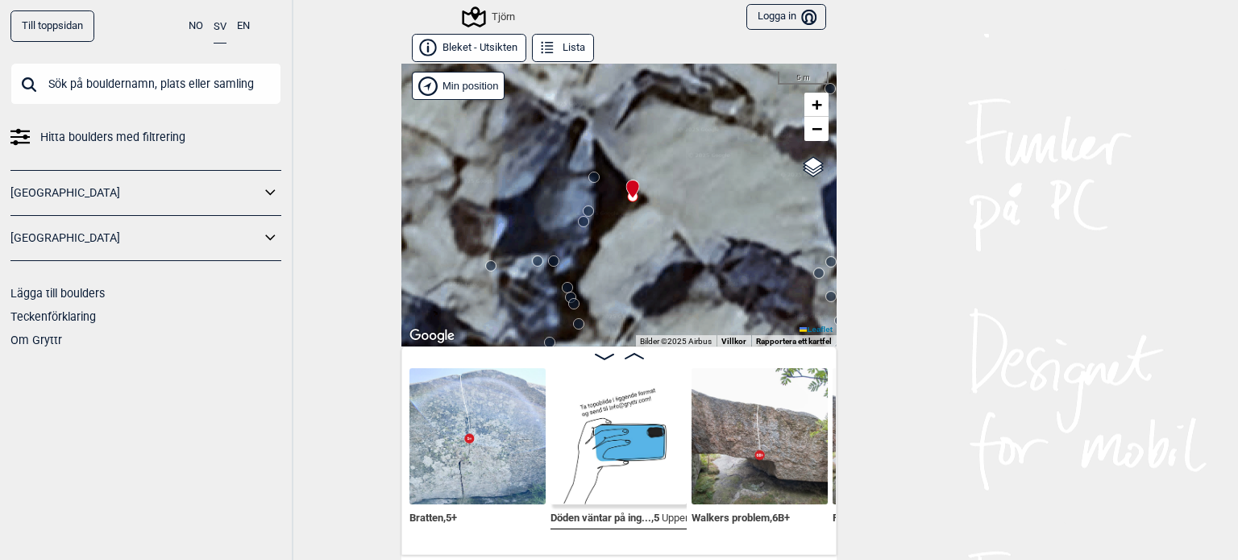
drag, startPoint x: 610, startPoint y: 215, endPoint x: 643, endPoint y: 185, distance: 44.5
click at [643, 185] on div "Tjörn" at bounding box center [618, 205] width 435 height 283
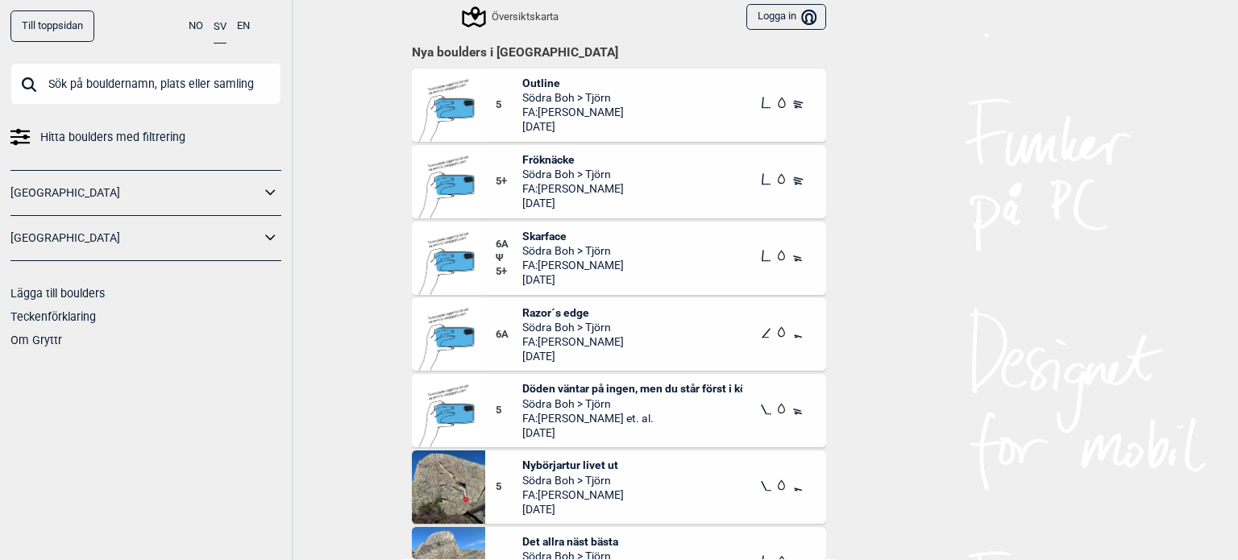
click at [558, 314] on span "Razor´s edge" at bounding box center [573, 312] width 102 height 15
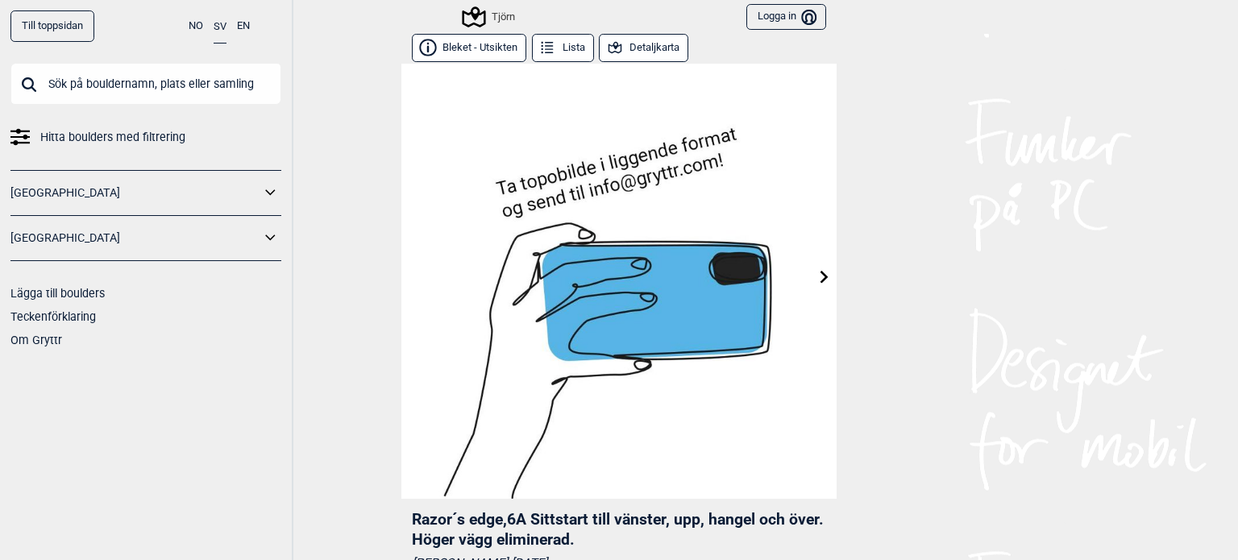
click at [644, 44] on button "Detaljkarta" at bounding box center [643, 48] width 89 height 28
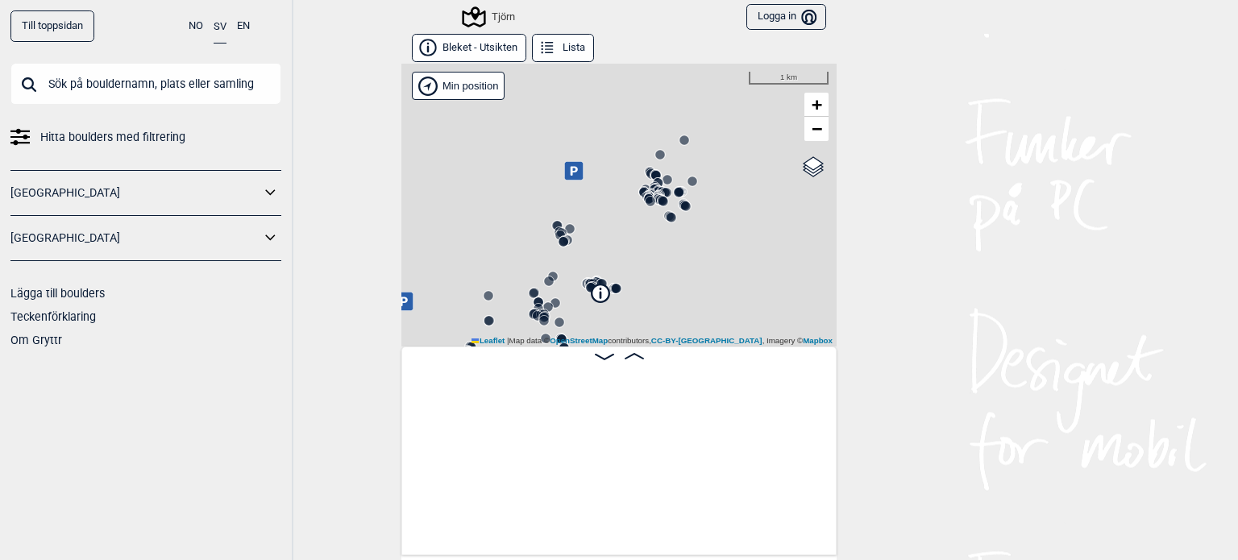
scroll to position [0, 126]
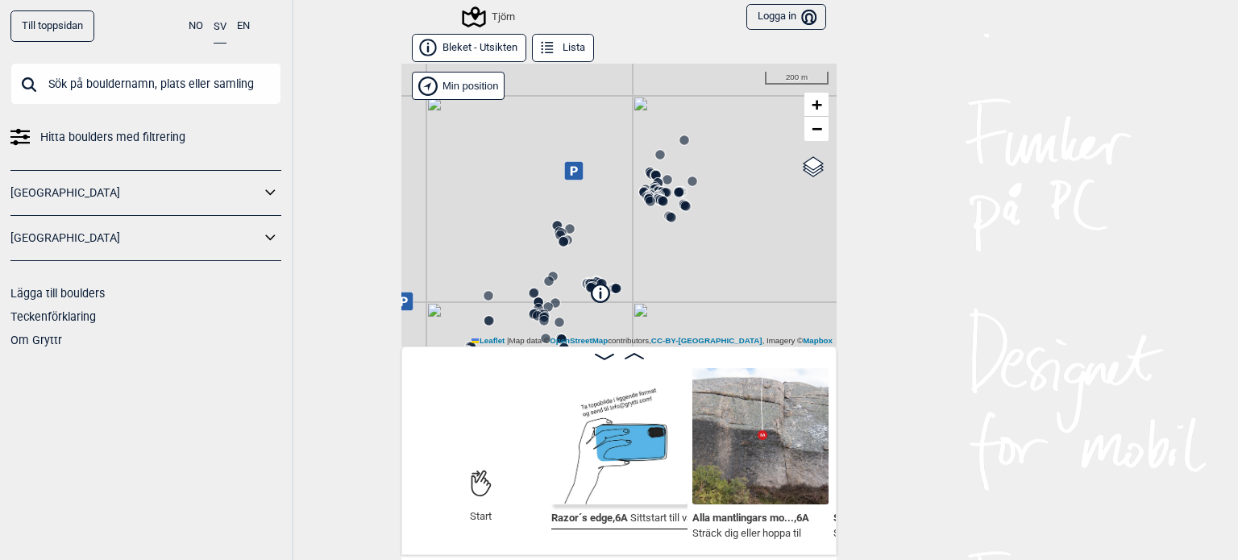
drag, startPoint x: 690, startPoint y: 282, endPoint x: 688, endPoint y: 186, distance: 95.9
click at [689, 201] on div "Tjörn" at bounding box center [618, 205] width 435 height 283
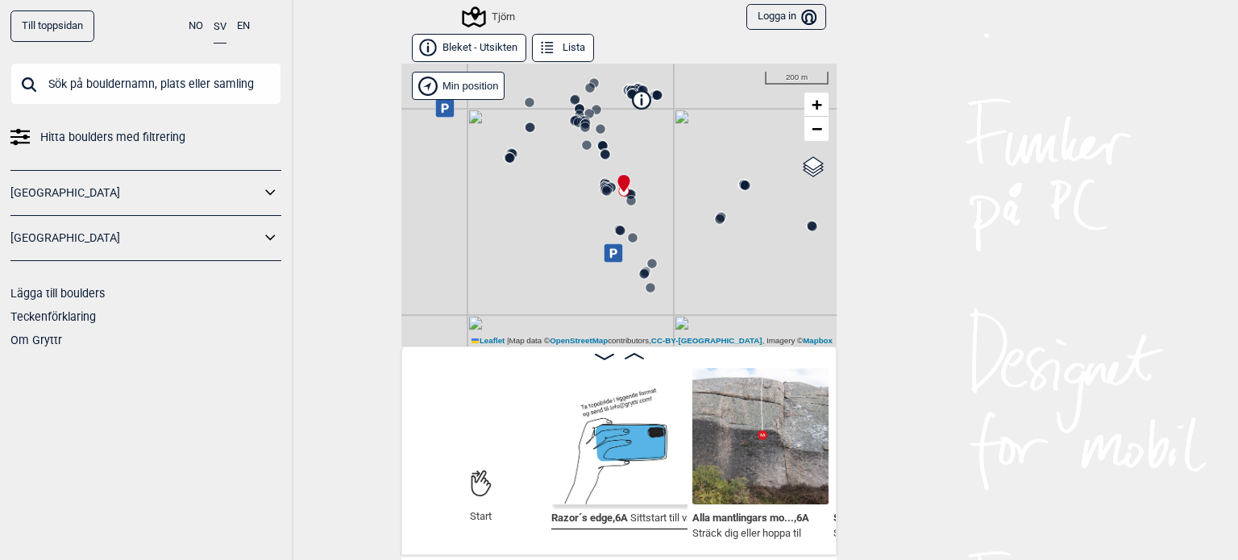
drag, startPoint x: 642, startPoint y: 237, endPoint x: 690, endPoint y: 154, distance: 96.1
click at [690, 154] on div "Tjörn" at bounding box center [618, 205] width 435 height 283
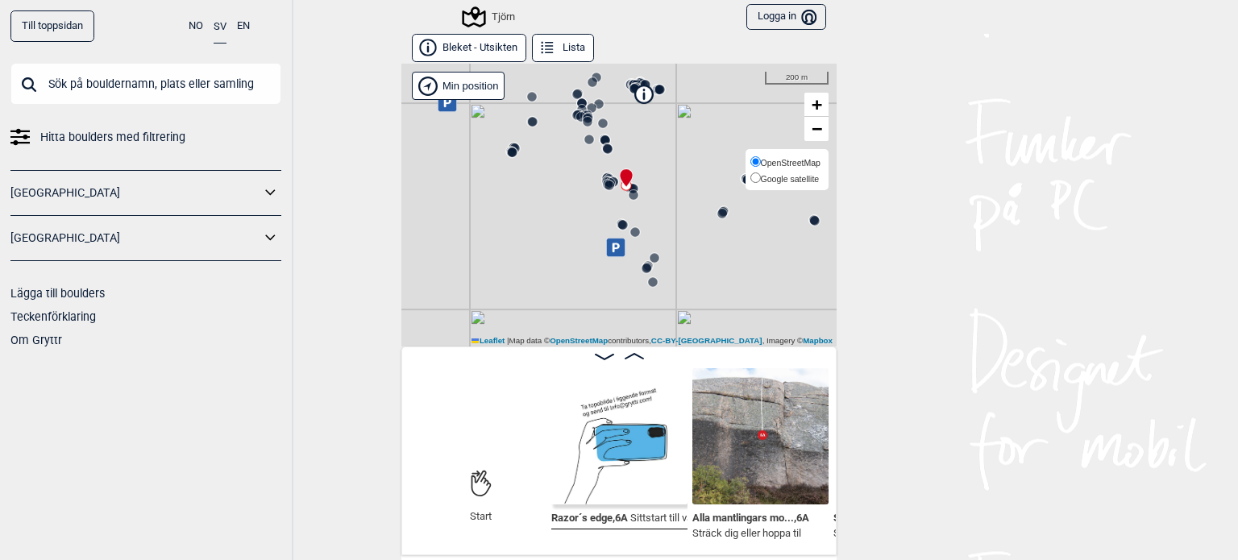
click at [766, 177] on span "Google satellite" at bounding box center [790, 179] width 59 height 10
click at [761, 177] on input "Google satellite" at bounding box center [755, 177] width 10 height 10
radio input "true"
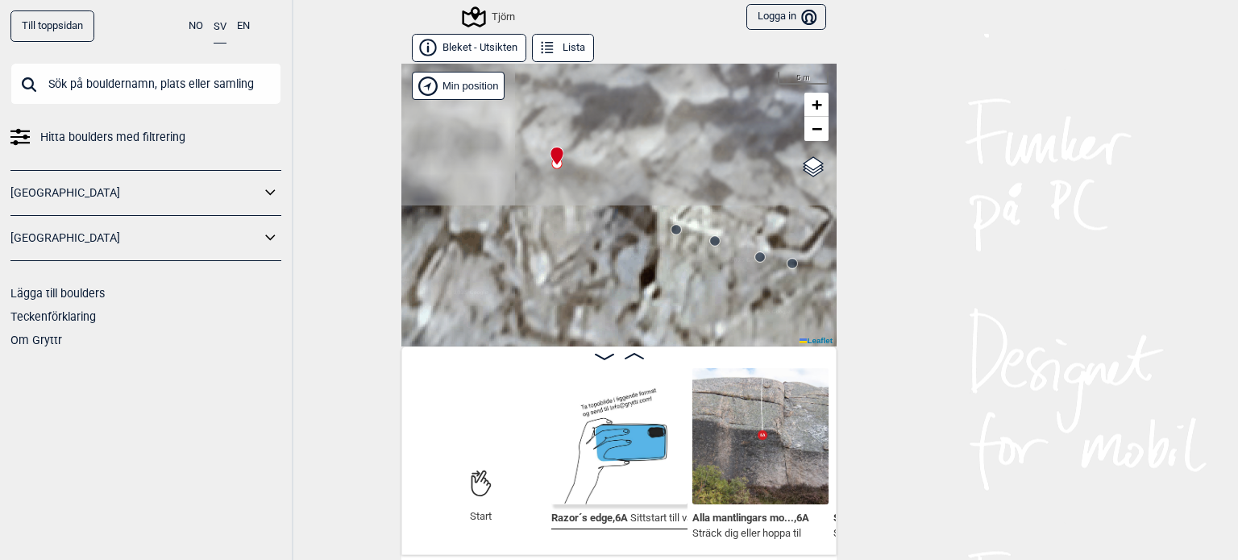
drag, startPoint x: 544, startPoint y: 149, endPoint x: 829, endPoint y: 296, distance: 320.1
click at [829, 296] on div "Tjörn" at bounding box center [618, 205] width 435 height 283
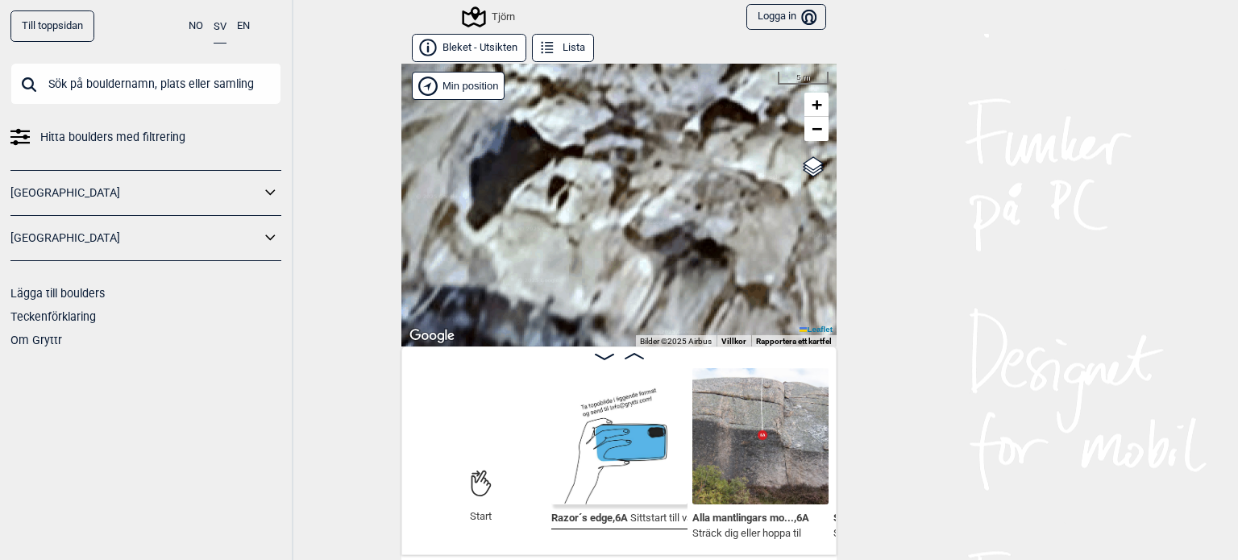
drag, startPoint x: 583, startPoint y: 215, endPoint x: 671, endPoint y: 247, distance: 94.3
click at [673, 241] on div "Tjörn" at bounding box center [618, 205] width 435 height 283
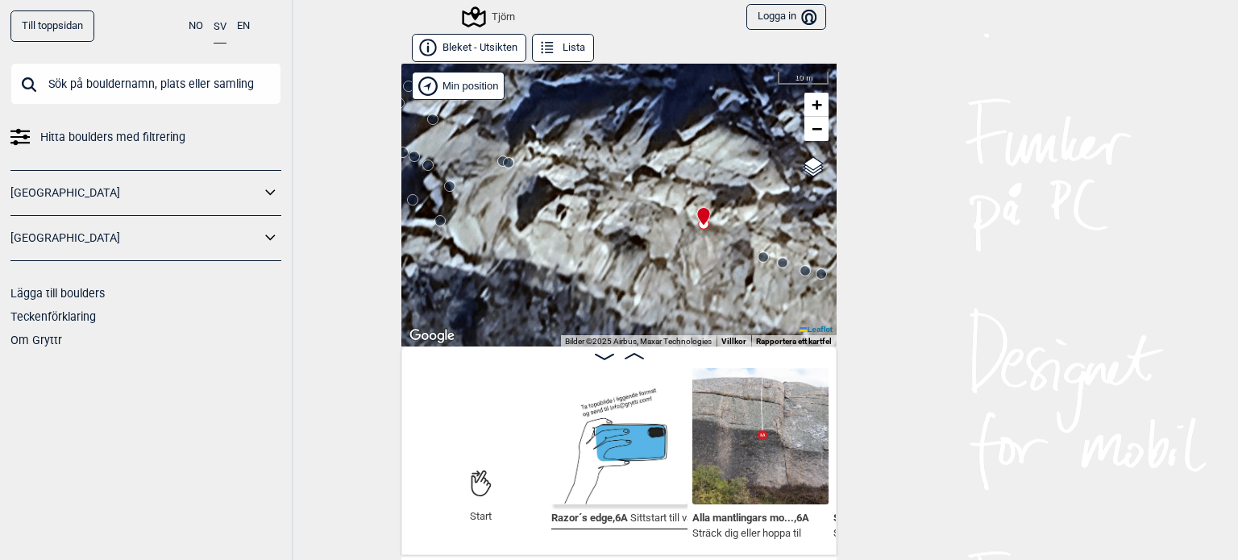
drag, startPoint x: 658, startPoint y: 231, endPoint x: 593, endPoint y: 189, distance: 76.5
click at [594, 193] on div "Tjörn" at bounding box center [618, 205] width 435 height 283
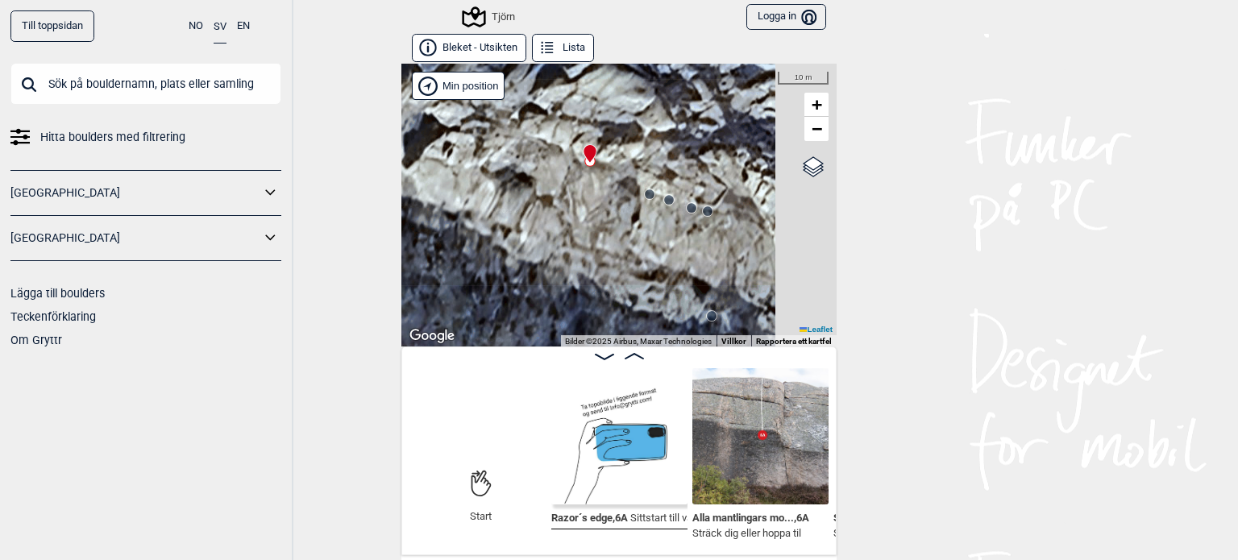
drag, startPoint x: 722, startPoint y: 243, endPoint x: 619, endPoint y: 188, distance: 116.8
click at [620, 189] on div "Tjörn" at bounding box center [618, 205] width 435 height 283
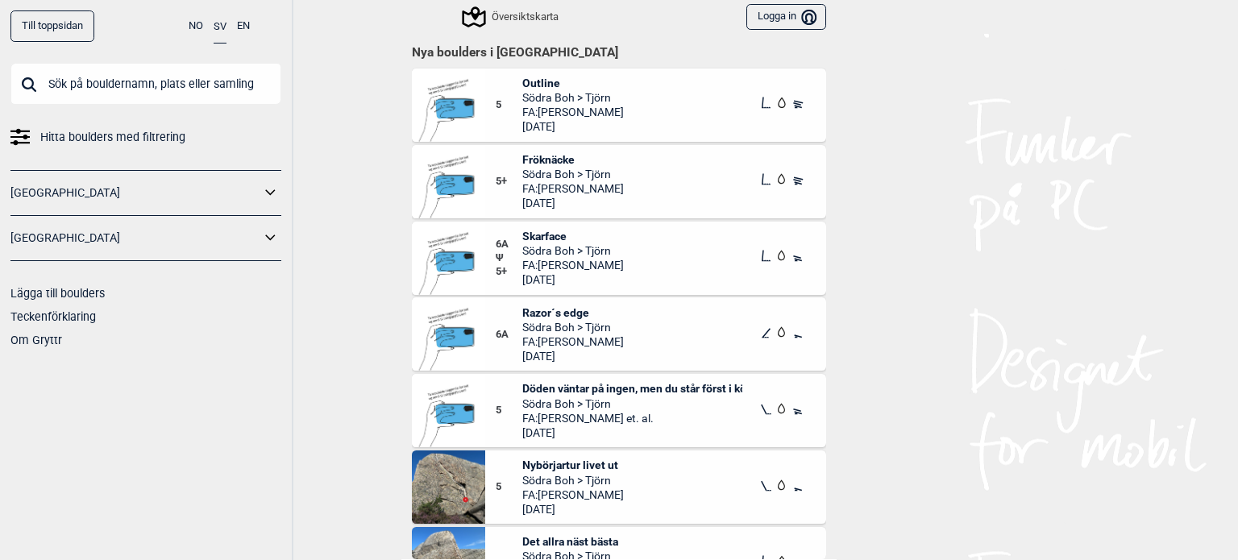
click at [537, 152] on span "Fröknäcke" at bounding box center [573, 159] width 102 height 15
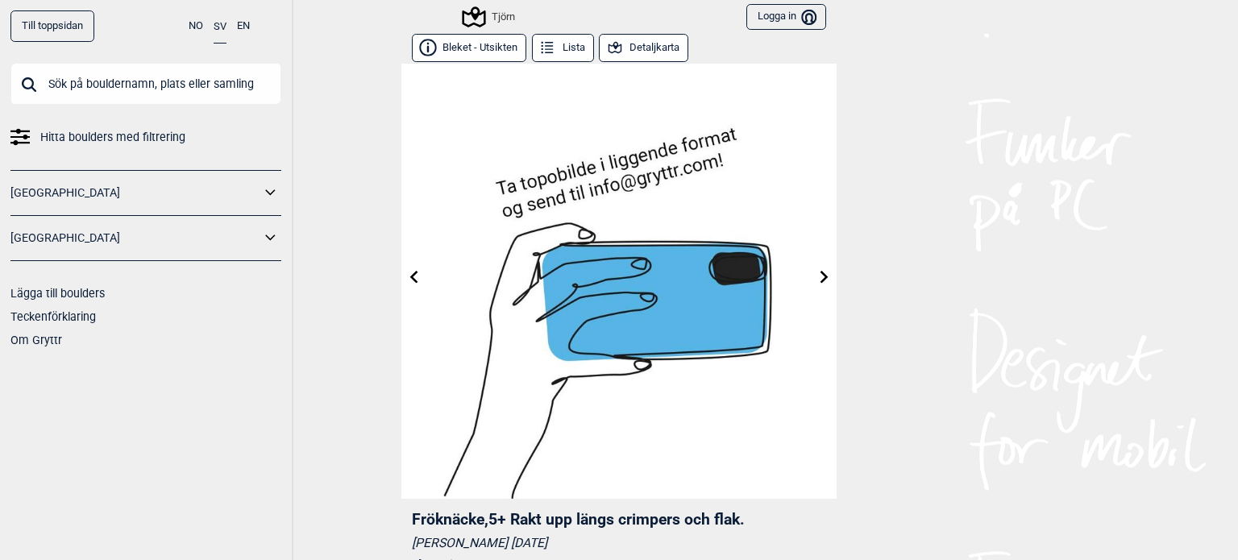
click at [658, 48] on button "Detaljkarta" at bounding box center [643, 48] width 89 height 28
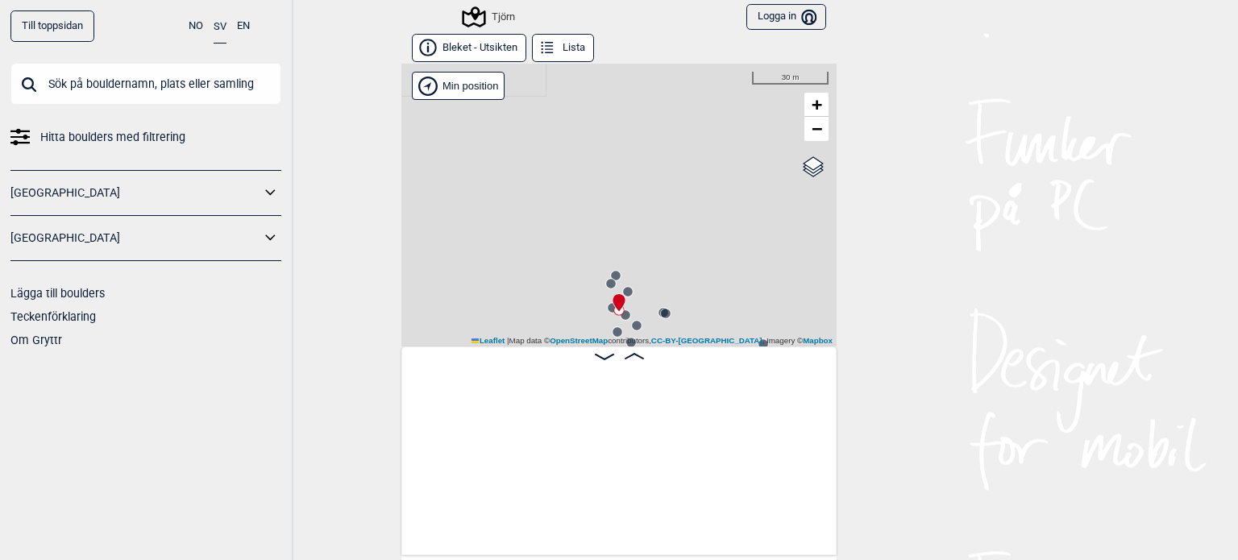
scroll to position [0, 545]
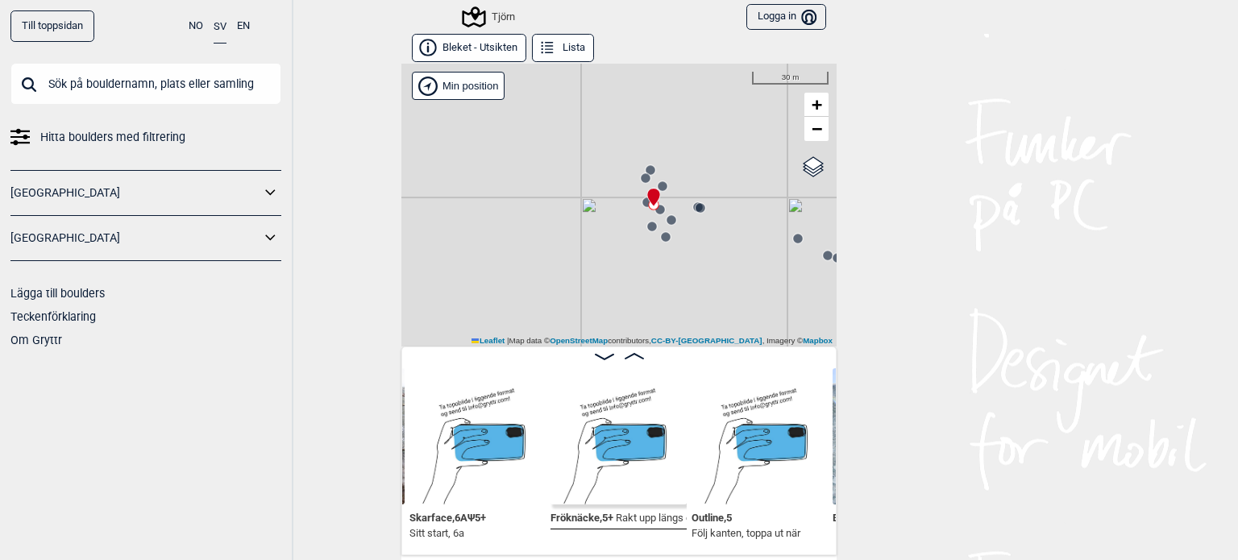
drag, startPoint x: 722, startPoint y: 268, endPoint x: 758, endPoint y: 152, distance: 121.4
click at [758, 154] on div "Tjörn" at bounding box center [618, 205] width 435 height 283
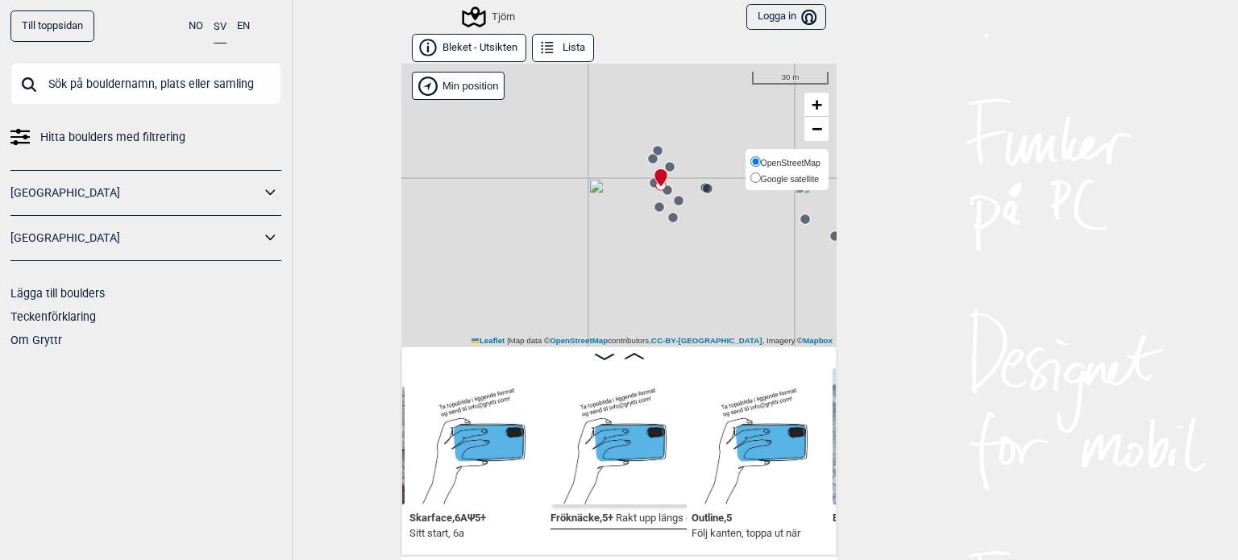
click at [811, 162] on span "OpenStreetMap" at bounding box center [791, 163] width 60 height 10
click at [761, 162] on input "OpenStreetMap" at bounding box center [755, 161] width 10 height 10
click at [790, 177] on span "Google satellite" at bounding box center [790, 179] width 59 height 10
click at [761, 177] on input "Google satellite" at bounding box center [755, 177] width 10 height 10
radio input "true"
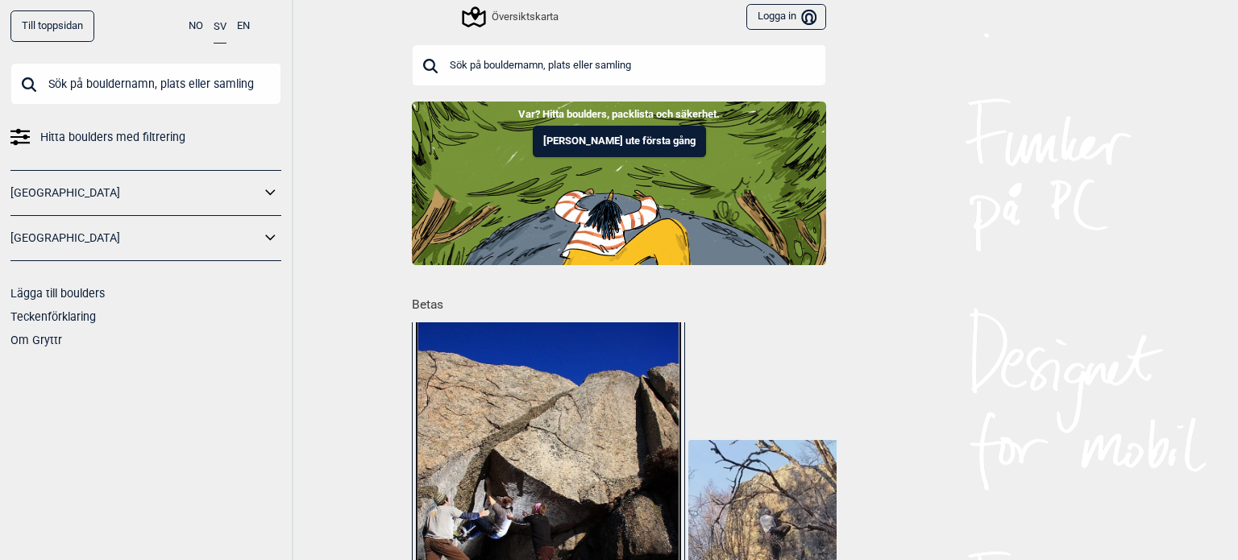
click at [271, 235] on icon at bounding box center [270, 237] width 21 height 23
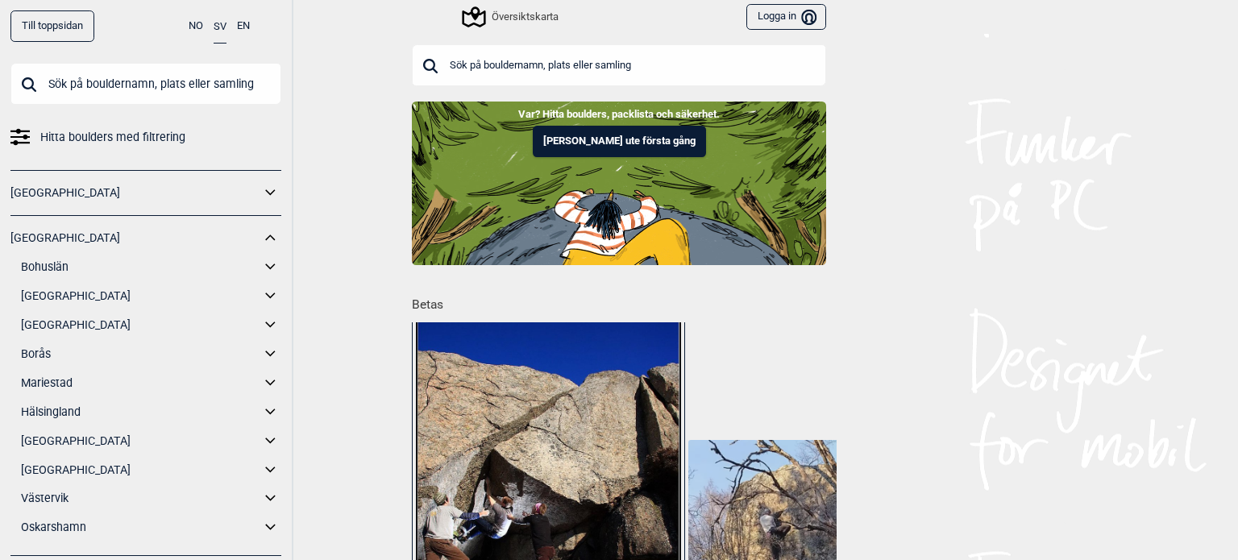
click at [35, 293] on link "[GEOGRAPHIC_DATA]" at bounding box center [140, 296] width 239 height 23
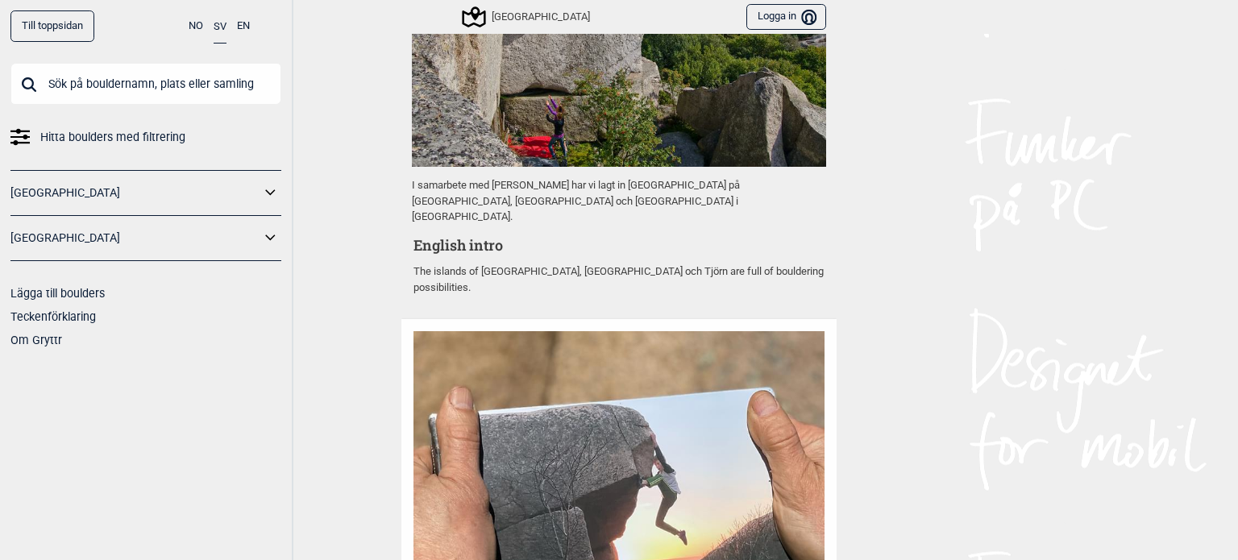
scroll to position [1090, 0]
